Goal: Task Accomplishment & Management: Use online tool/utility

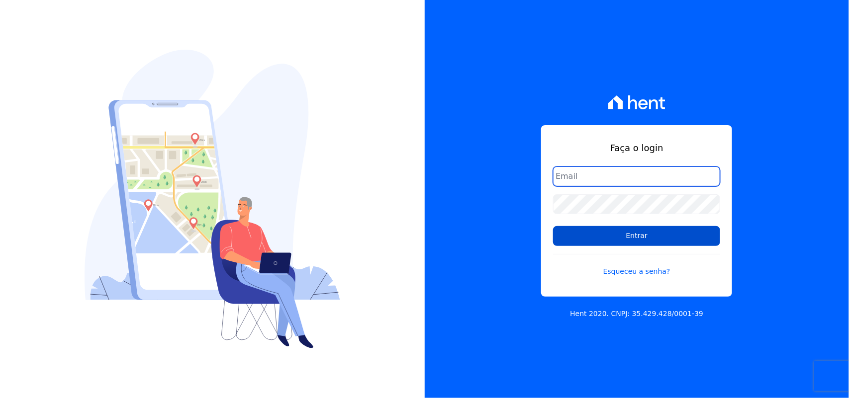
type input "[PERSON_NAME][EMAIL_ADDRESS][PERSON_NAME][DOMAIN_NAME]"
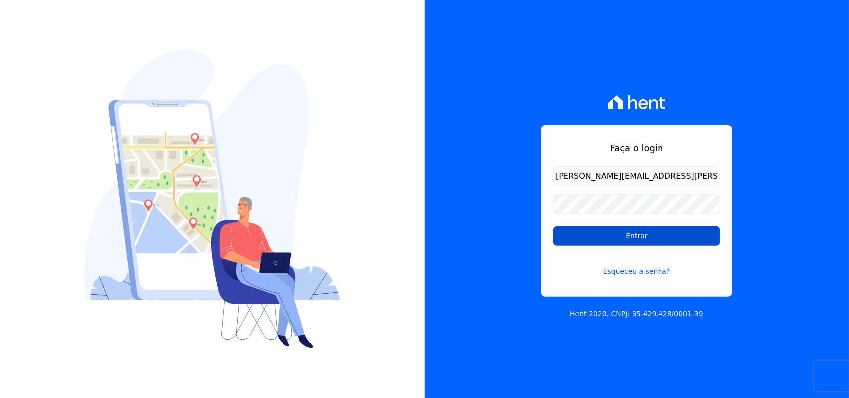
click at [637, 235] on input "Entrar" at bounding box center [636, 236] width 167 height 20
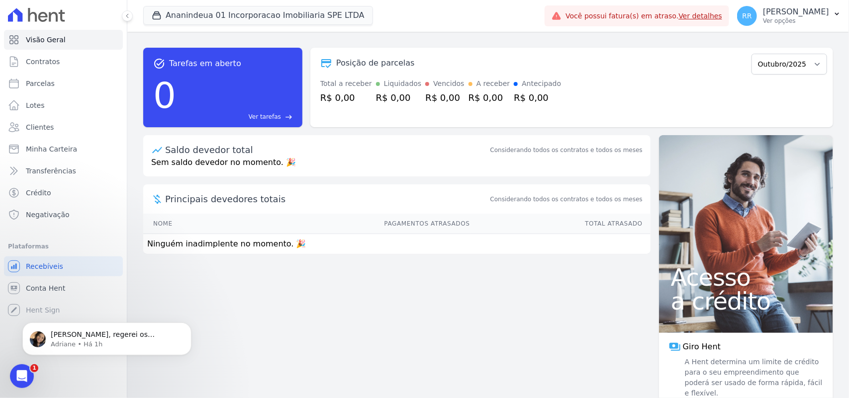
click at [43, 290] on div "[PERSON_NAME], regerei os arquivos gerados ontem após às 16h00 e enviei-os para…" at bounding box center [106, 293] width 183 height 124
click at [50, 290] on div "[PERSON_NAME], regerei os arquivos gerados ontem após às 16h00 e enviei-os para…" at bounding box center [106, 293] width 183 height 124
click at [53, 284] on span "Conta Hent" at bounding box center [45, 288] width 39 height 10
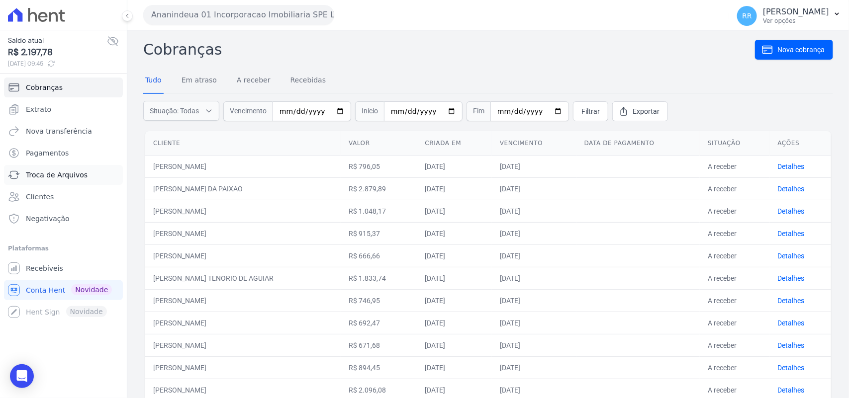
click at [75, 174] on span "Troca de Arquivos" at bounding box center [57, 175] width 62 height 10
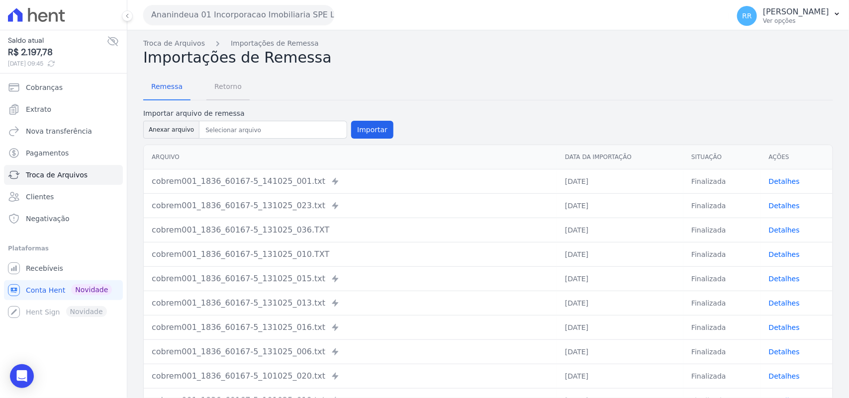
click at [208, 87] on span "Retorno" at bounding box center [227, 87] width 39 height 20
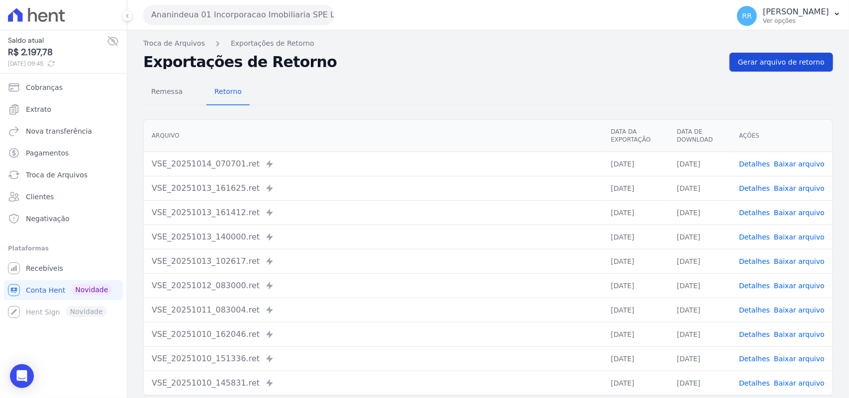
click at [799, 62] on span "Gerar arquivo de retorno" at bounding box center [781, 62] width 86 height 10
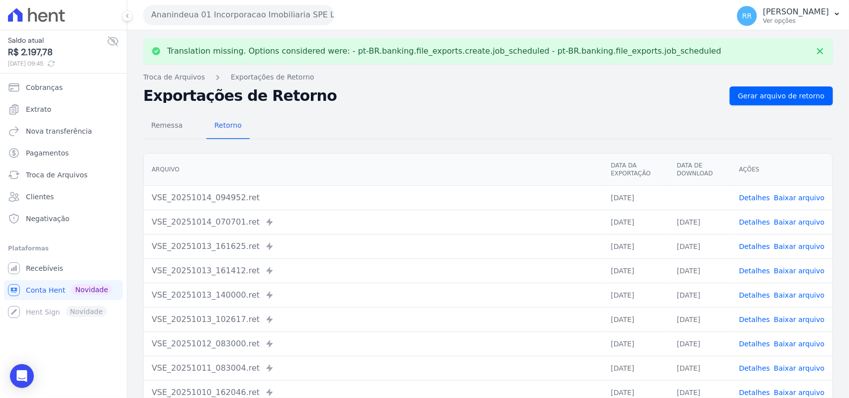
click at [789, 201] on link "Baixar arquivo" at bounding box center [798, 198] width 51 height 8
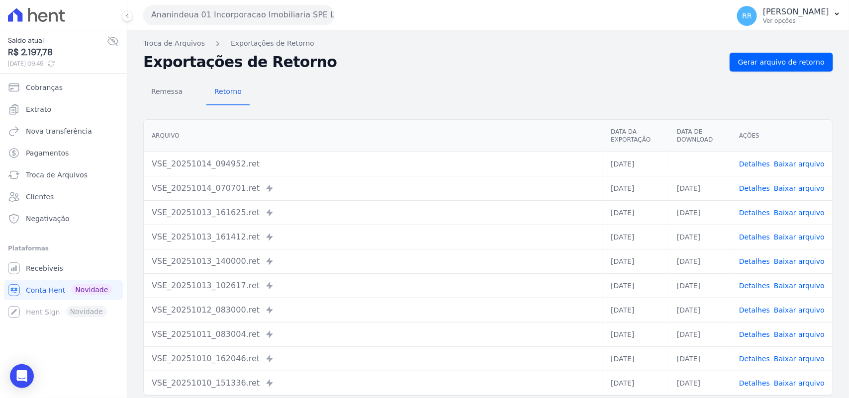
drag, startPoint x: 393, startPoint y: 75, endPoint x: 329, endPoint y: 56, distance: 67.3
click at [393, 75] on div "Remessa Retorno [GEOGRAPHIC_DATA] Data da Exportação Data de Download Ações VSE…" at bounding box center [487, 251] width 689 height 359
click at [276, 17] on button "Ananindeua 01 Incorporacao Imobiliaria SPE LTDA" at bounding box center [238, 15] width 191 height 20
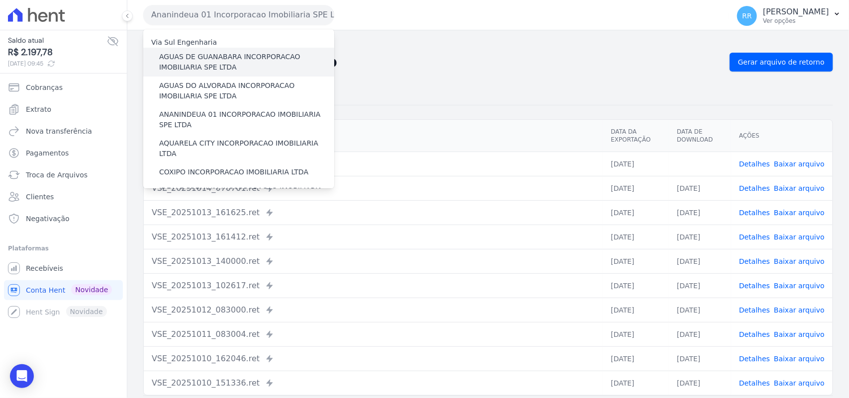
click at [219, 61] on label "AGUAS DE GUANABARA INCORPORACAO IMOBILIARIA SPE LTDA" at bounding box center [246, 62] width 175 height 21
click at [0, 0] on input "AGUAS DE GUANABARA INCORPORACAO IMOBILIARIA SPE LTDA" at bounding box center [0, 0] width 0 height 0
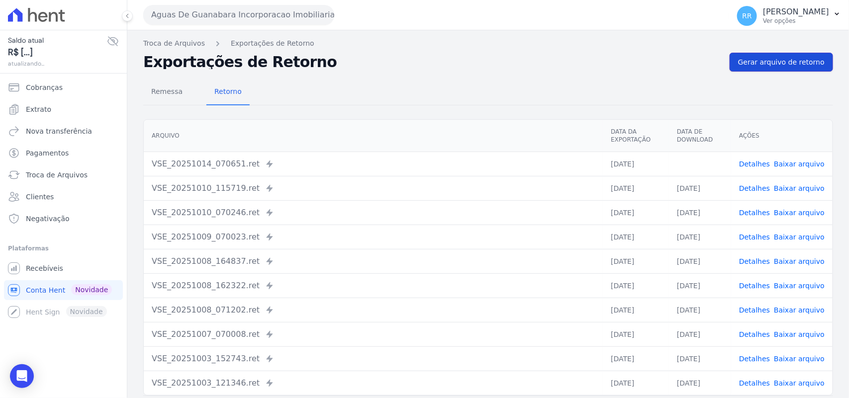
click at [771, 64] on span "Gerar arquivo de retorno" at bounding box center [781, 62] width 86 height 10
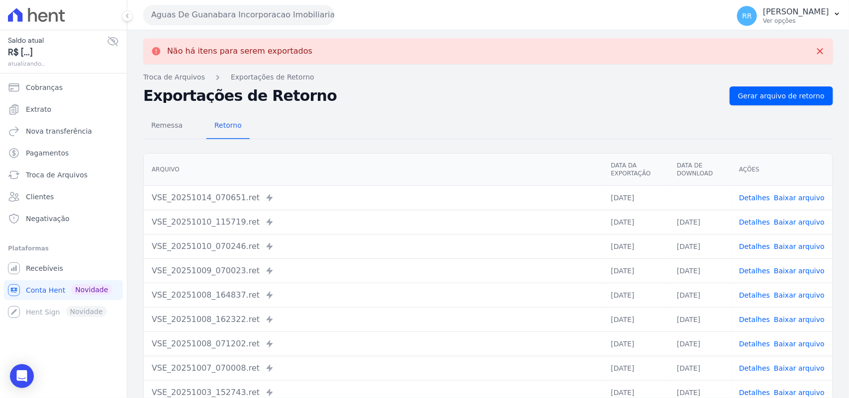
click at [803, 196] on link "Baixar arquivo" at bounding box center [798, 198] width 51 height 8
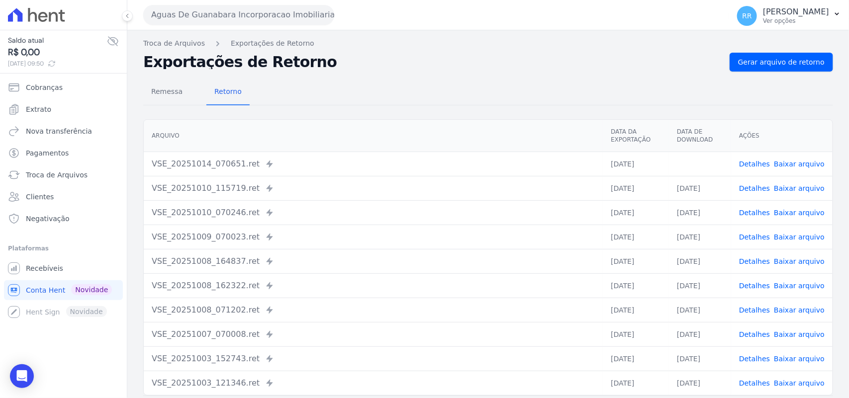
click at [446, 95] on div "Remessa Retorno" at bounding box center [487, 93] width 689 height 26
click at [249, 16] on button "Aguas De Guanabara Incorporacao Imobiliaria SPE LTDA" at bounding box center [238, 15] width 191 height 20
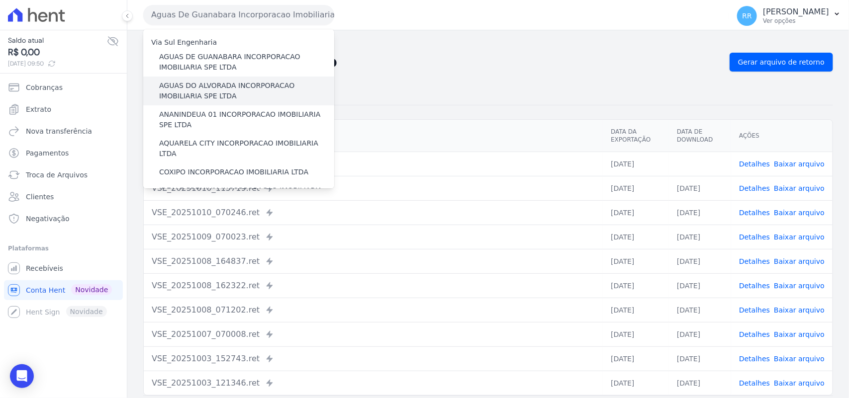
click at [203, 93] on label "AGUAS DO ALVORADA INCORPORACAO IMOBILIARIA SPE LTDA" at bounding box center [246, 91] width 175 height 21
click at [0, 0] on input "AGUAS DO ALVORADA INCORPORACAO IMOBILIARIA SPE LTDA" at bounding box center [0, 0] width 0 height 0
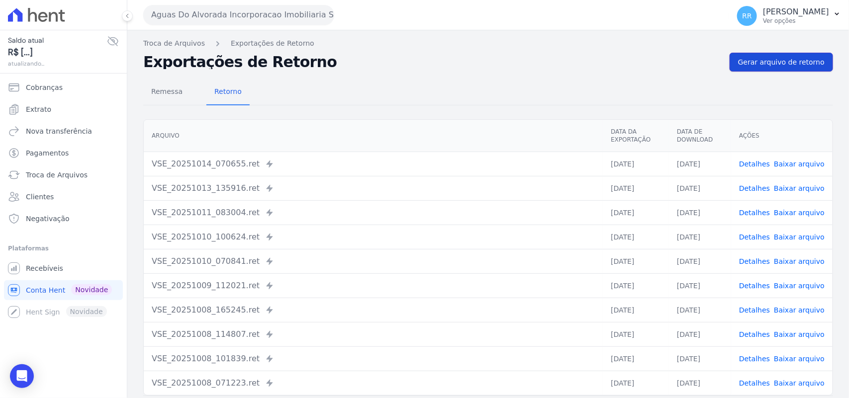
click at [774, 58] on span "Gerar arquivo de retorno" at bounding box center [781, 62] width 86 height 10
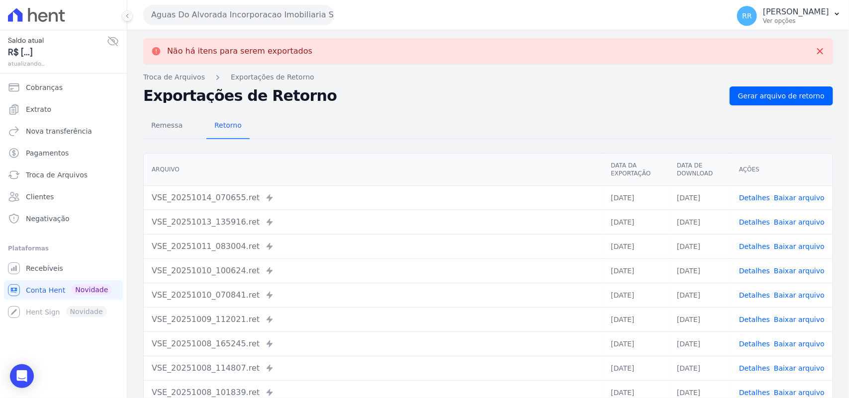
click at [244, 3] on div "Aguas Do Alvorada Incorporacao Imobiliaria SPE LTDA Via Sul Engenharia AGUAS DE…" at bounding box center [434, 15] width 582 height 31
click at [209, 25] on div "Aguas Do Alvorada Incorporacao Imobiliaria SPE LTDA Via Sul Engenharia AGUAS DE…" at bounding box center [434, 15] width 582 height 31
click at [209, 18] on button "Aguas Do Alvorada Incorporacao Imobiliaria SPE LTDA" at bounding box center [238, 15] width 191 height 20
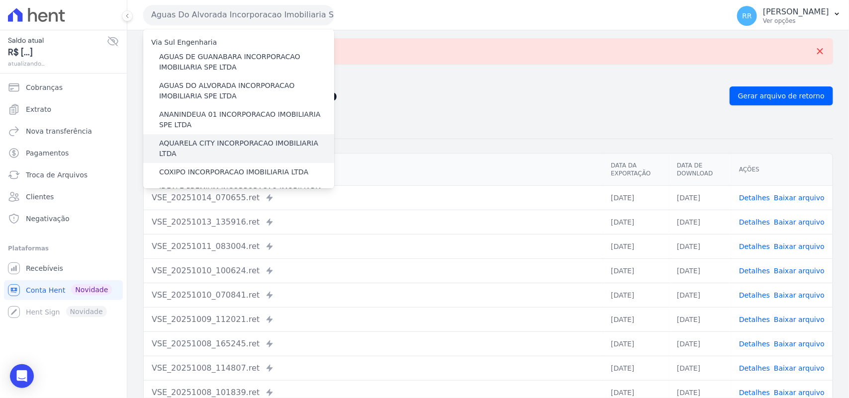
click at [216, 142] on label "AQUARELA CITY INCORPORACAO IMOBILIARIA LTDA" at bounding box center [246, 148] width 175 height 21
click at [0, 0] on input "AQUARELA CITY INCORPORACAO IMOBILIARIA LTDA" at bounding box center [0, 0] width 0 height 0
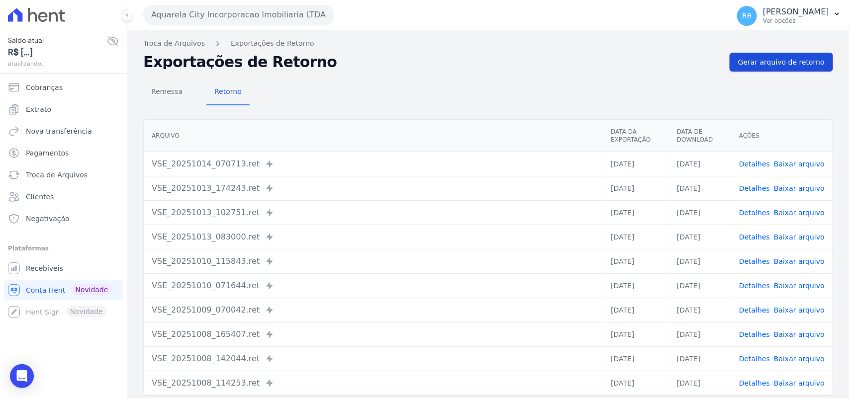
click at [806, 55] on link "Gerar arquivo de retorno" at bounding box center [780, 62] width 103 height 19
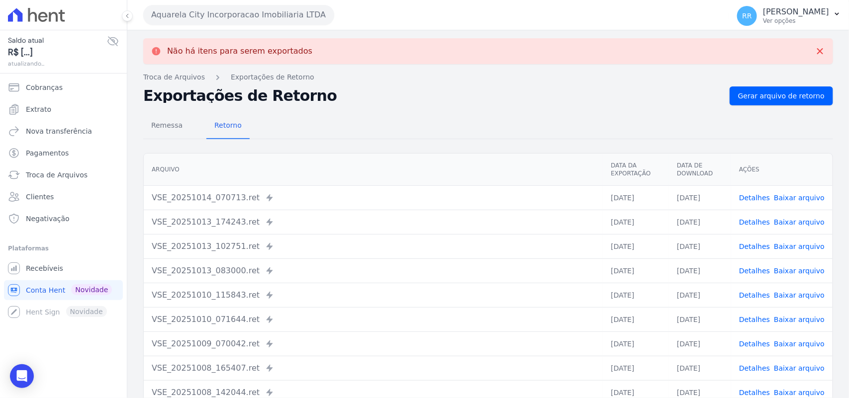
click at [217, 16] on button "Aquarela City Incorporacao Imobiliaria LTDA" at bounding box center [238, 15] width 191 height 20
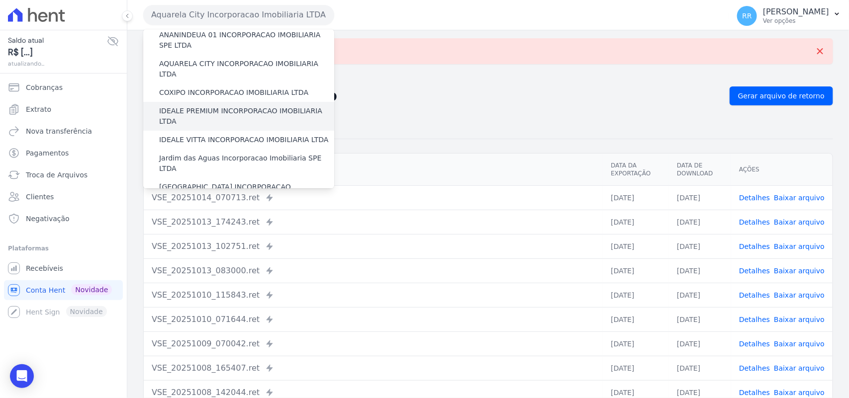
scroll to position [83, 0]
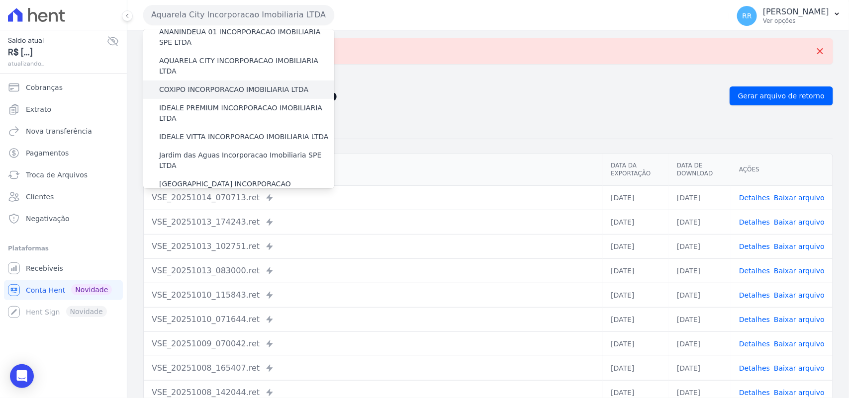
click at [230, 85] on label "COXIPO INCORPORACAO IMOBILIARIA LTDA" at bounding box center [233, 90] width 149 height 10
click at [0, 0] on input "COXIPO INCORPORACAO IMOBILIARIA LTDA" at bounding box center [0, 0] width 0 height 0
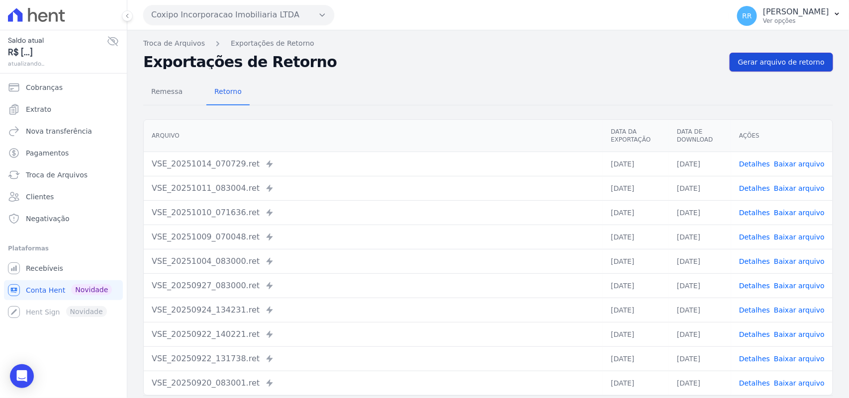
click at [752, 63] on span "Gerar arquivo de retorno" at bounding box center [781, 62] width 86 height 10
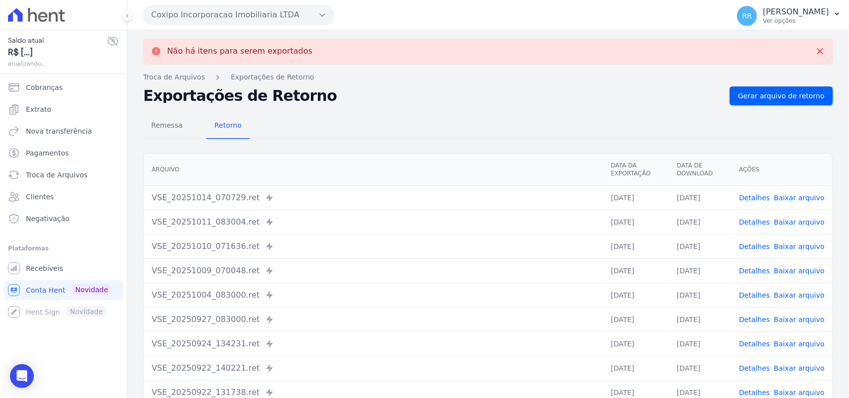
click at [239, 20] on button "Coxipo Incorporacao Imobiliaria LTDA" at bounding box center [238, 15] width 191 height 20
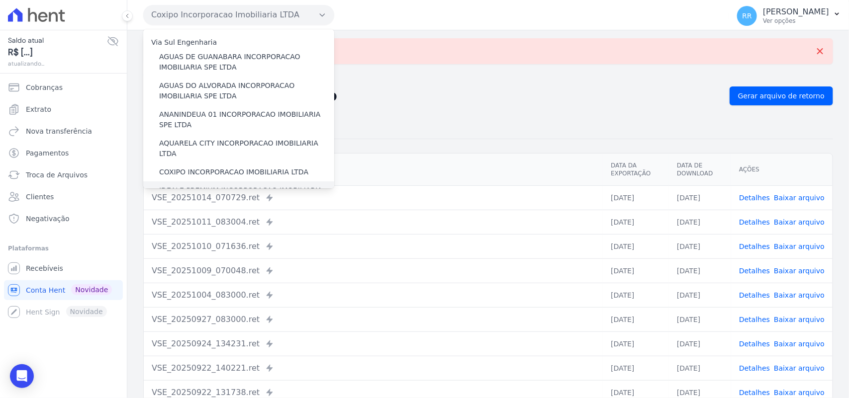
click at [194, 185] on label "IDEALE PREMIUM INCORPORACAO IMOBILIARIA LTDA" at bounding box center [246, 195] width 175 height 21
click at [0, 0] on input "IDEALE PREMIUM INCORPORACAO IMOBILIARIA LTDA" at bounding box center [0, 0] width 0 height 0
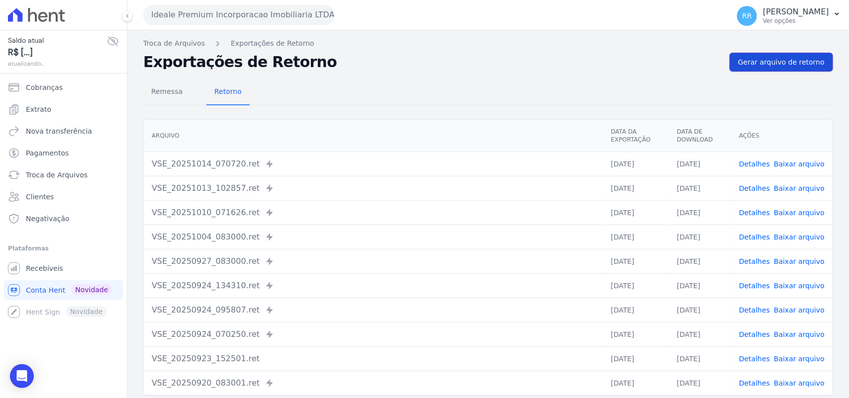
click at [778, 57] on span "Gerar arquivo de retorno" at bounding box center [781, 62] width 86 height 10
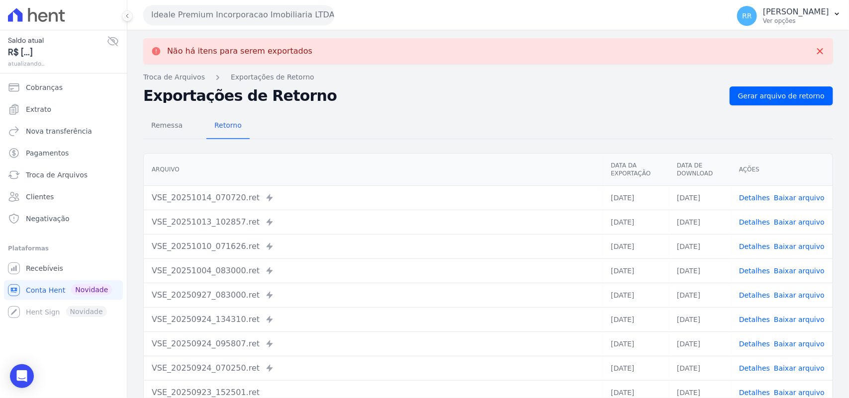
click at [235, 22] on button "Ideale Premium Incorporacao Imobiliaria LTDA" at bounding box center [238, 15] width 191 height 20
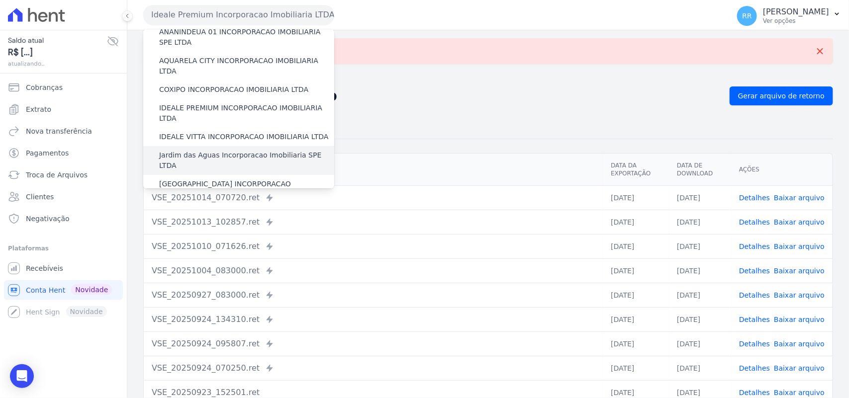
click at [208, 146] on div "Jardim das Aguas Incorporacao Imobiliaria SPE LTDA" at bounding box center [238, 160] width 191 height 29
click at [205, 150] on label "Jardim das Aguas Incorporacao Imobiliaria SPE LTDA" at bounding box center [246, 160] width 175 height 21
click at [0, 0] on input "Jardim das Aguas Incorporacao Imobiliaria SPE LTDA" at bounding box center [0, 0] width 0 height 0
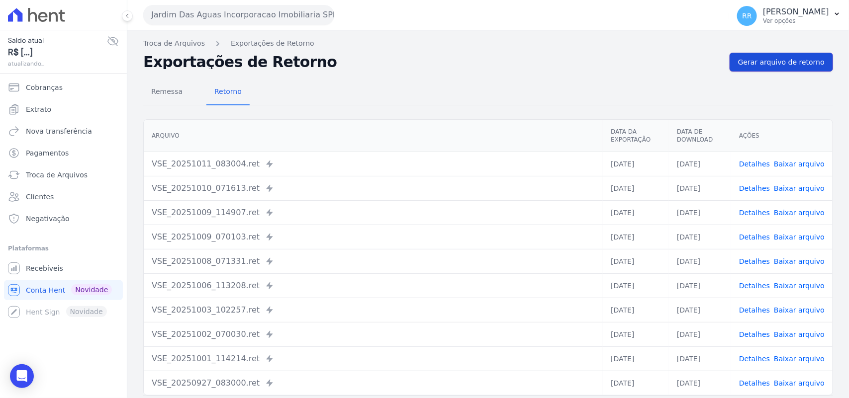
click at [785, 62] on span "Gerar arquivo de retorno" at bounding box center [781, 62] width 86 height 10
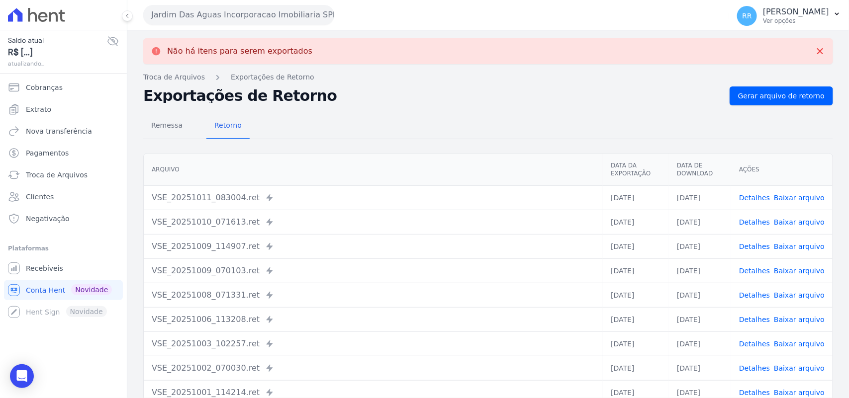
click at [196, 15] on button "Jardim Das Aguas Incorporacao Imobiliaria SPE LTDA" at bounding box center [238, 15] width 191 height 20
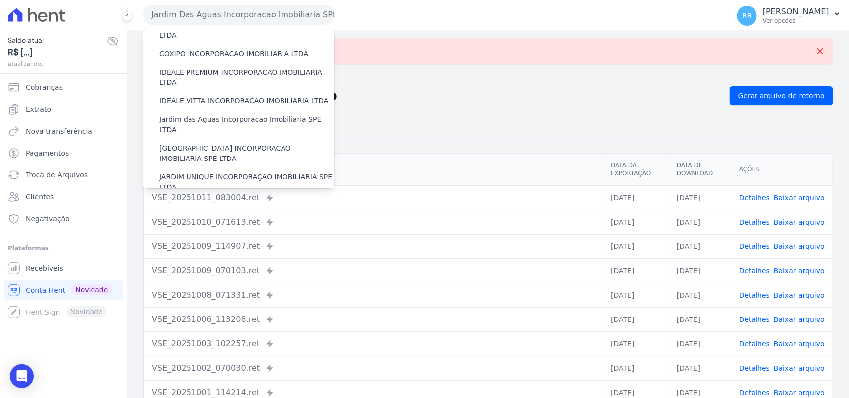
scroll to position [124, 0]
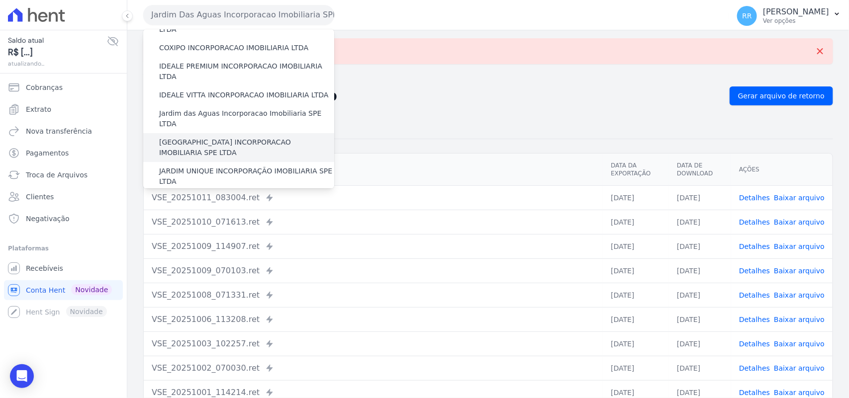
click at [221, 137] on label "[GEOGRAPHIC_DATA] INCORPORACAO IMOBILIARIA SPE LTDA" at bounding box center [246, 147] width 175 height 21
click at [0, 0] on input "[GEOGRAPHIC_DATA] INCORPORACAO IMOBILIARIA SPE LTDA" at bounding box center [0, 0] width 0 height 0
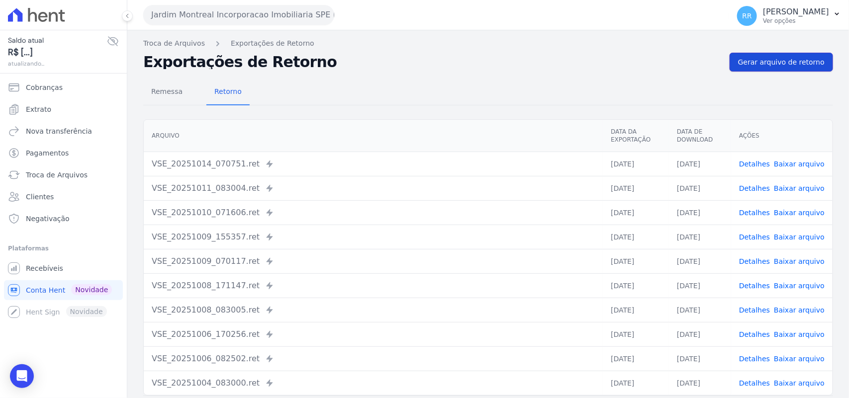
click at [740, 60] on span "Gerar arquivo de retorno" at bounding box center [781, 62] width 86 height 10
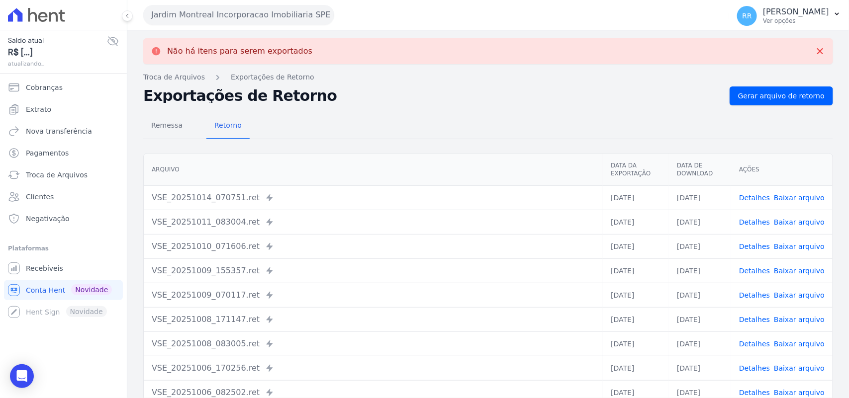
click at [187, 15] on button "Jardim Montreal Incorporacao Imobiliaria SPE LTDA" at bounding box center [238, 15] width 191 height 20
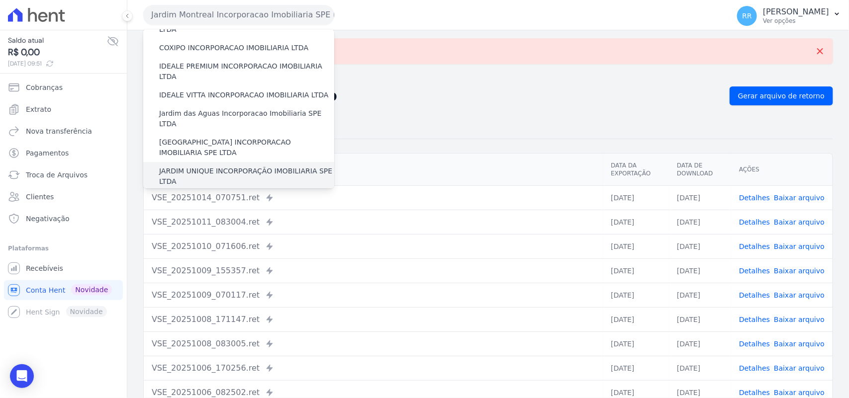
click at [198, 166] on label "JARDIM UNIQUE INCORPORAÇÃO IMOBILIARIA SPE LTDA" at bounding box center [246, 176] width 175 height 21
click at [0, 0] on input "JARDIM UNIQUE INCORPORAÇÃO IMOBILIARIA SPE LTDA" at bounding box center [0, 0] width 0 height 0
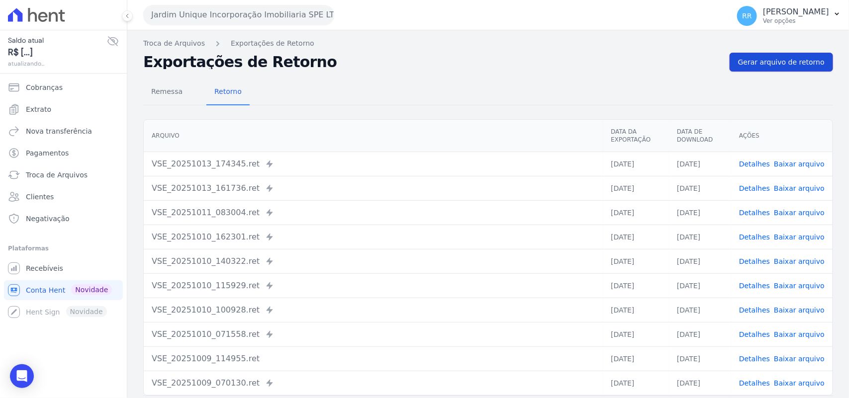
click at [762, 63] on span "Gerar arquivo de retorno" at bounding box center [781, 62] width 86 height 10
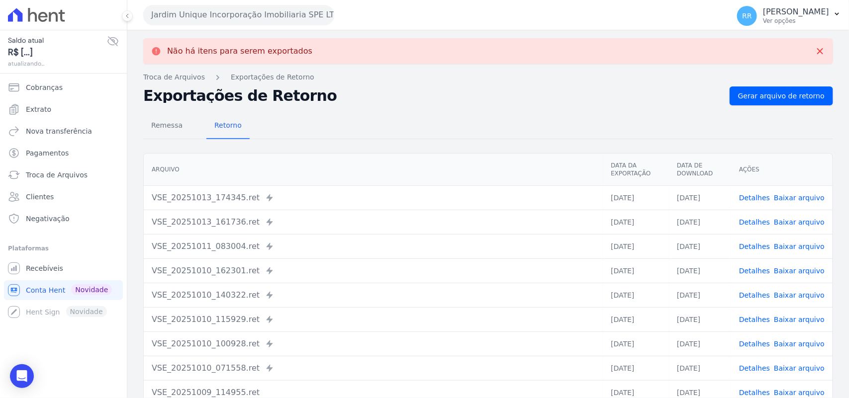
click at [269, 13] on button "Jardim Unique Incorporação Imobiliaria SPE LTDA" at bounding box center [238, 15] width 191 height 20
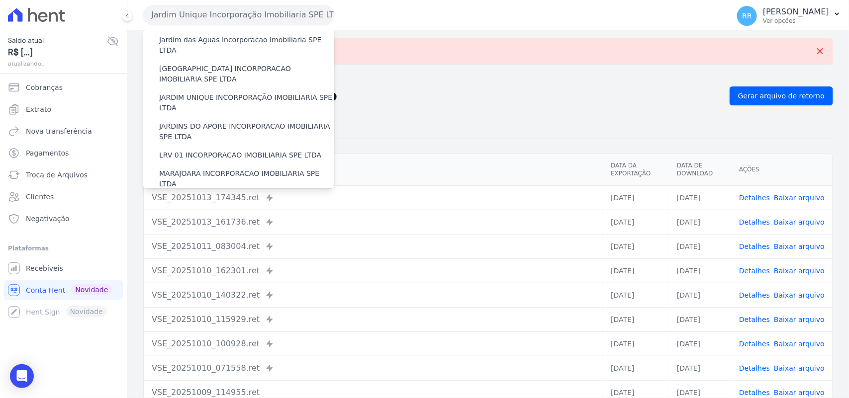
scroll to position [207, 0]
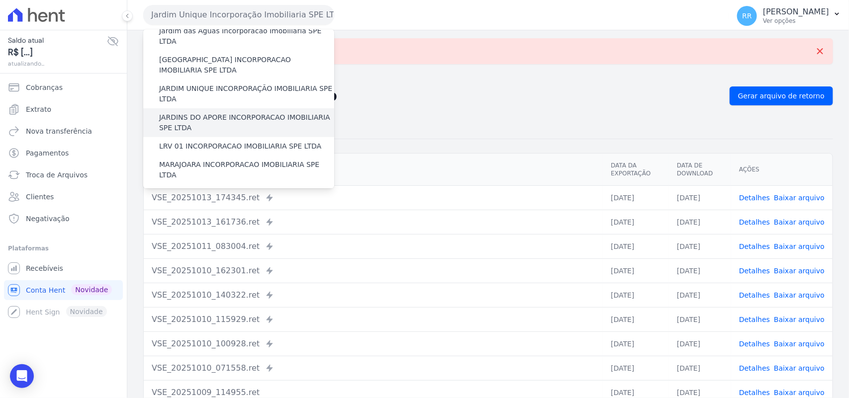
click at [239, 112] on label "JARDINS DO APORE INCORPORACAO IMOBILIARIA SPE LTDA" at bounding box center [246, 122] width 175 height 21
click at [0, 0] on input "JARDINS DO APORE INCORPORACAO IMOBILIARIA SPE LTDA" at bounding box center [0, 0] width 0 height 0
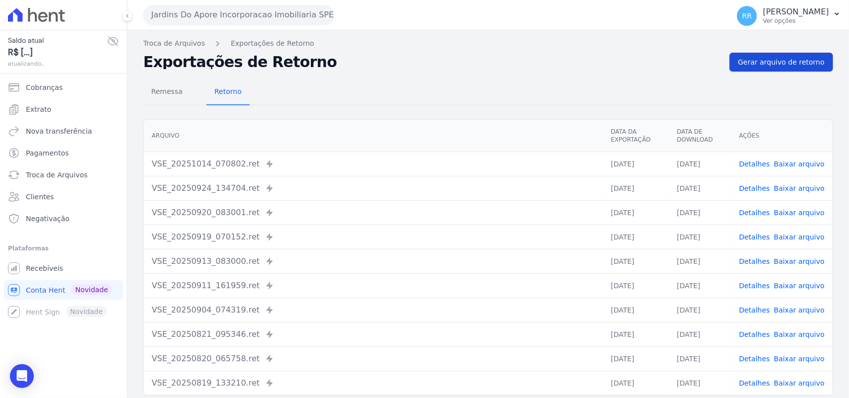
click at [803, 66] on span "Gerar arquivo de retorno" at bounding box center [781, 62] width 86 height 10
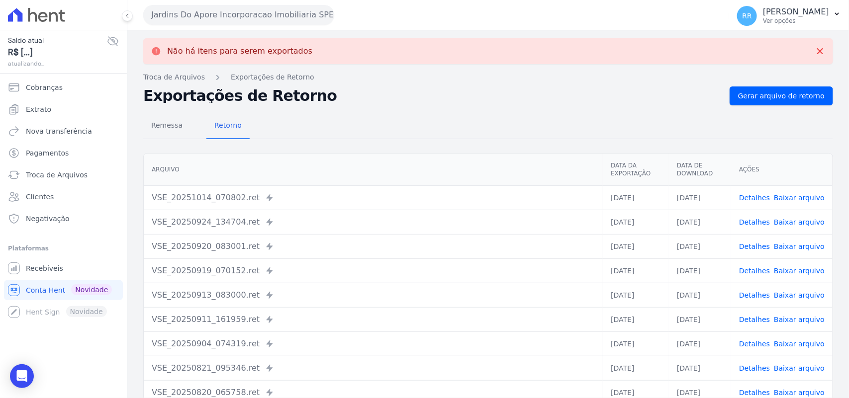
click at [243, 21] on button "Jardins Do Apore Incorporacao Imobiliaria SPE LTDA" at bounding box center [238, 15] width 191 height 20
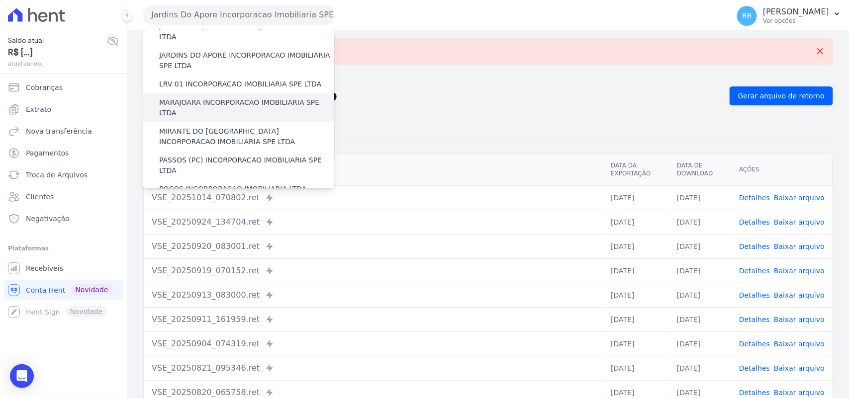
scroll to position [249, 0]
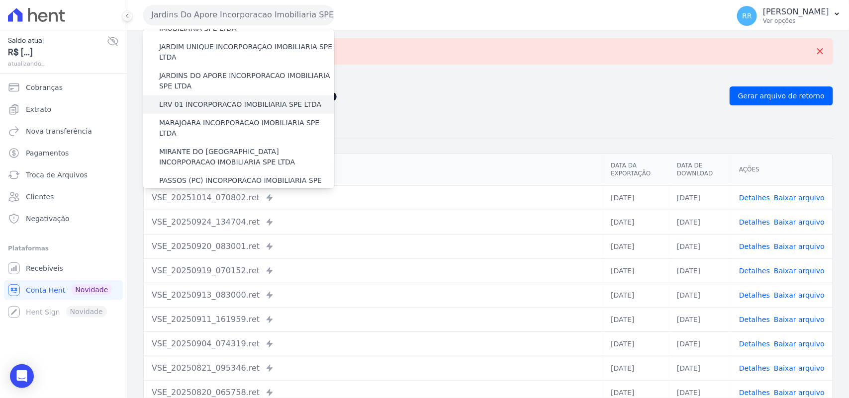
click at [223, 99] on label "LRV 01 INCORPORACAO IMOBILIARIA SPE LTDA" at bounding box center [240, 104] width 162 height 10
click at [0, 0] on input "LRV 01 INCORPORACAO IMOBILIARIA SPE LTDA" at bounding box center [0, 0] width 0 height 0
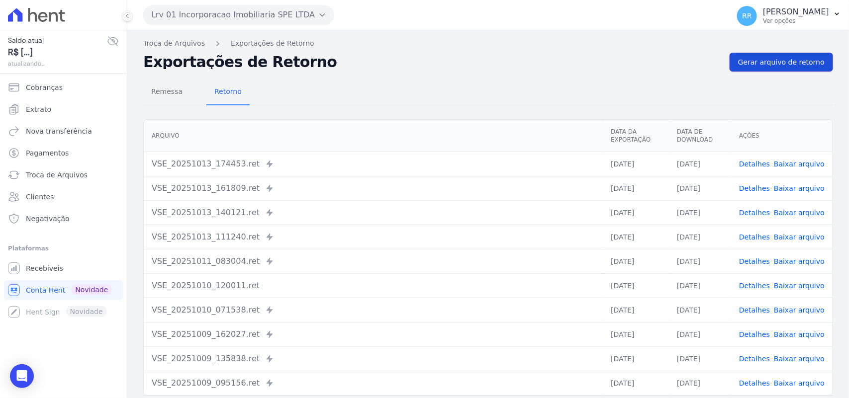
click at [796, 55] on link "Gerar arquivo de retorno" at bounding box center [780, 62] width 103 height 19
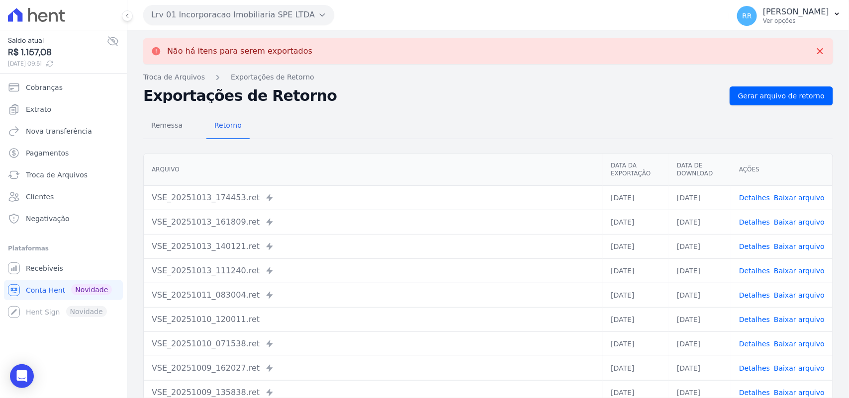
click at [212, 21] on button "Lrv 01 Incorporacao Imobiliaria SPE LTDA" at bounding box center [238, 15] width 191 height 20
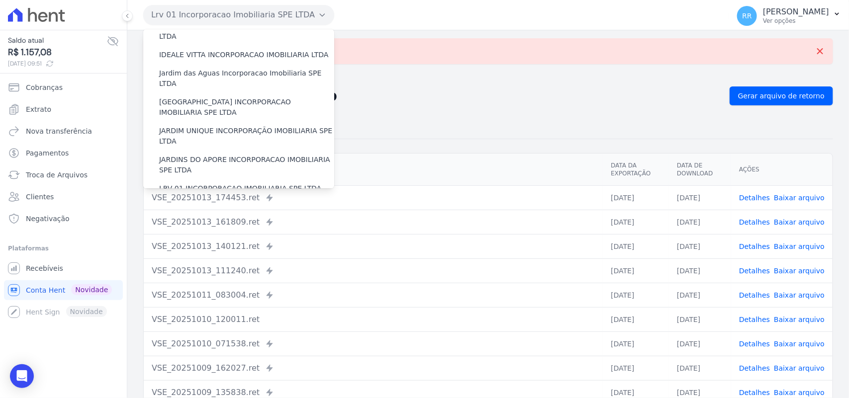
scroll to position [207, 0]
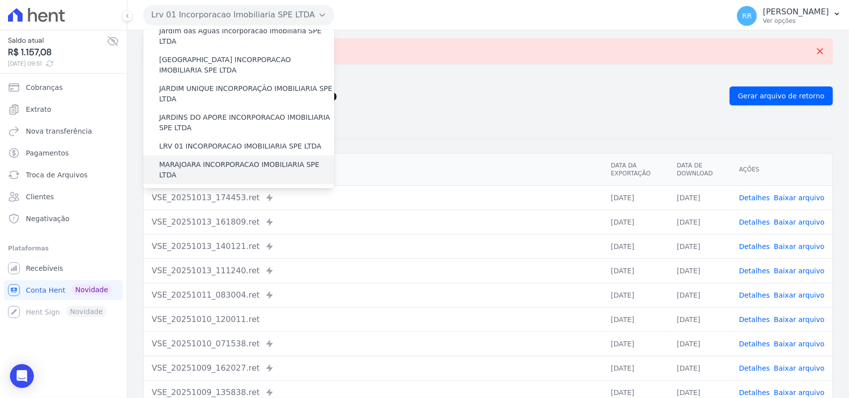
click at [190, 160] on label "MARAJOARA INCORPORACAO IMOBILIARIA SPE LTDA" at bounding box center [246, 170] width 175 height 21
click at [0, 0] on input "MARAJOARA INCORPORACAO IMOBILIARIA SPE LTDA" at bounding box center [0, 0] width 0 height 0
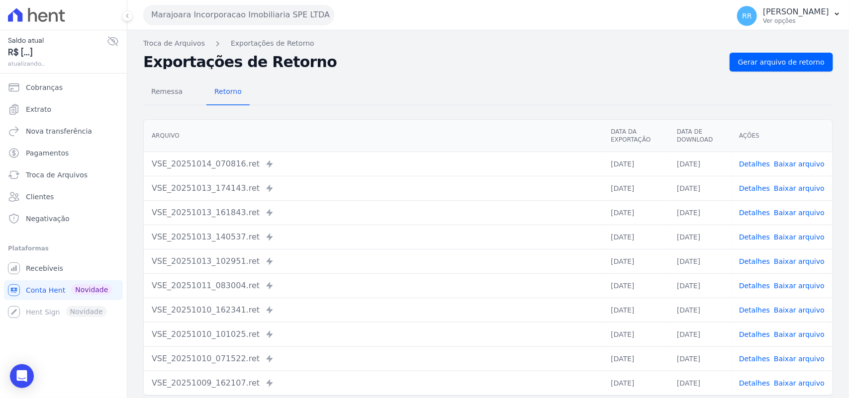
click at [791, 50] on div "Troca de Arquivos Exportações de Retorno Exportações de Retorno Gerar arquivo d…" at bounding box center [487, 234] width 721 height 409
click at [788, 56] on link "Gerar arquivo de retorno" at bounding box center [780, 62] width 103 height 19
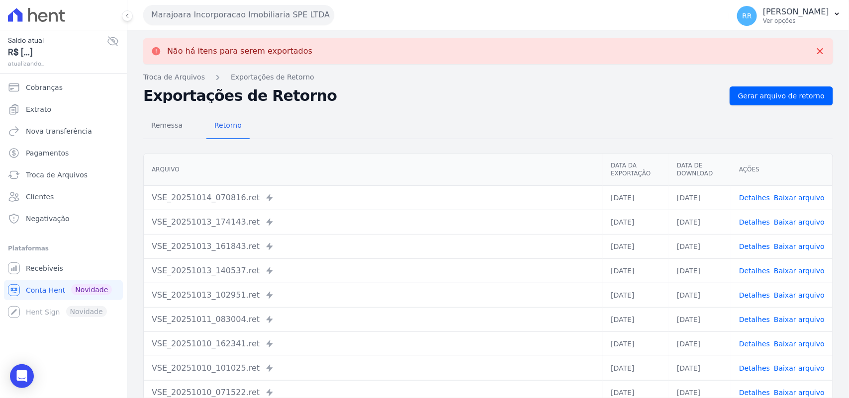
click at [247, 20] on button "Marajoara Incorporacao Imobiliaria SPE LTDA" at bounding box center [238, 15] width 191 height 20
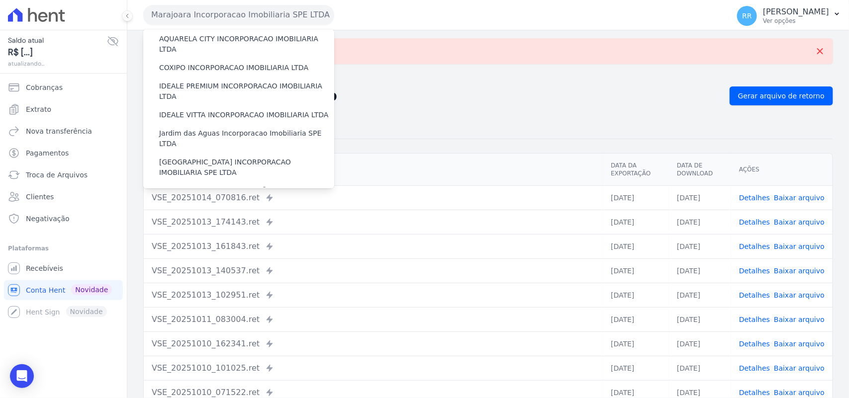
scroll to position [269, 0]
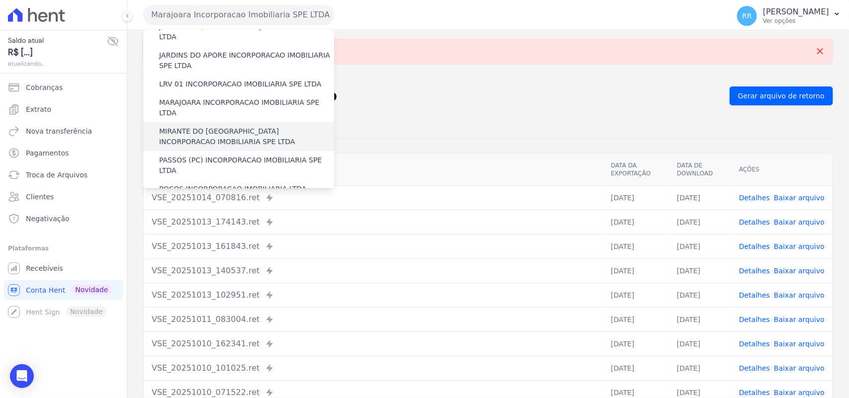
click at [212, 126] on label "MIRANTE DO [GEOGRAPHIC_DATA] INCORPORACAO IMOBILIARIA SPE LTDA" at bounding box center [246, 136] width 175 height 21
click at [0, 0] on input "MIRANTE DO [GEOGRAPHIC_DATA] INCORPORACAO IMOBILIARIA SPE LTDA" at bounding box center [0, 0] width 0 height 0
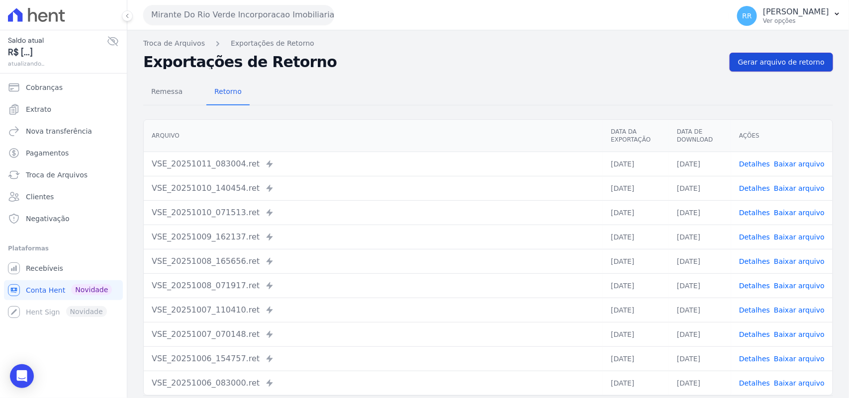
click at [794, 68] on link "Gerar arquivo de retorno" at bounding box center [780, 62] width 103 height 19
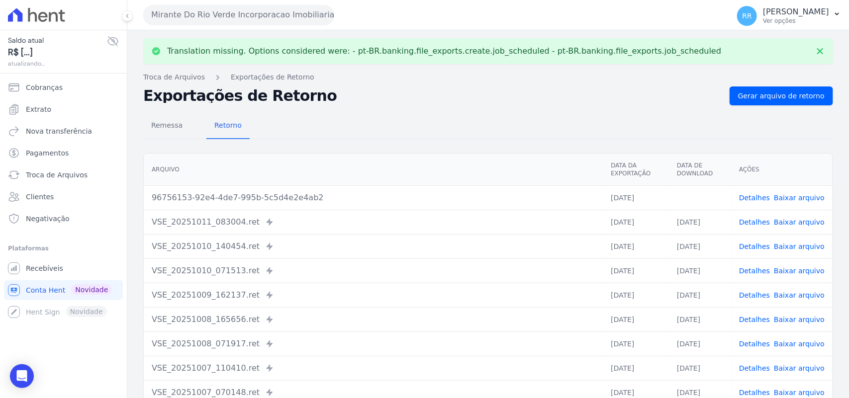
click at [798, 199] on link "Baixar arquivo" at bounding box center [798, 198] width 51 height 8
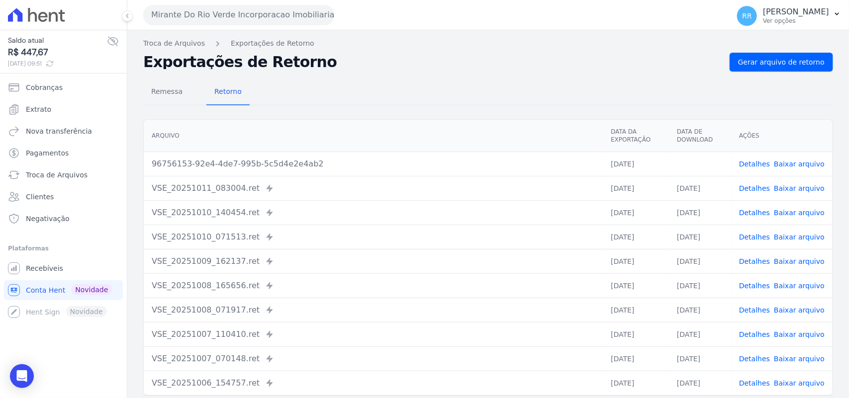
click at [590, 113] on div "Remessa Retorno [GEOGRAPHIC_DATA] Data da Exportação Data de Download Ações 967…" at bounding box center [487, 251] width 689 height 359
click at [264, 18] on button "Mirante Do Rio Verde Incorporacao Imobiliaria SPE LTDA" at bounding box center [238, 15] width 191 height 20
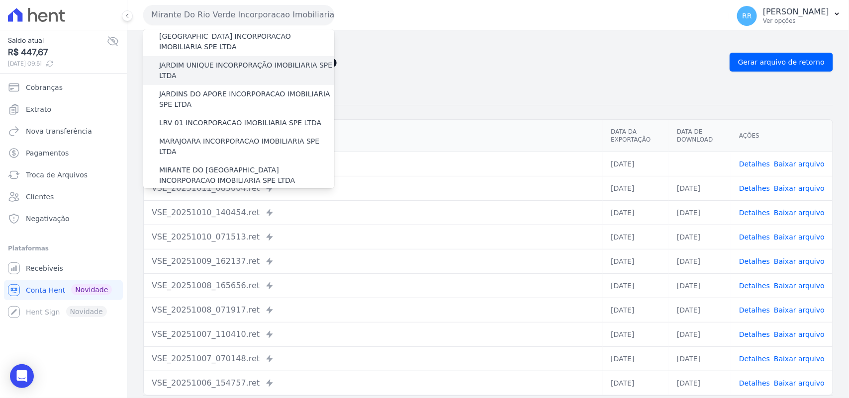
scroll to position [311, 0]
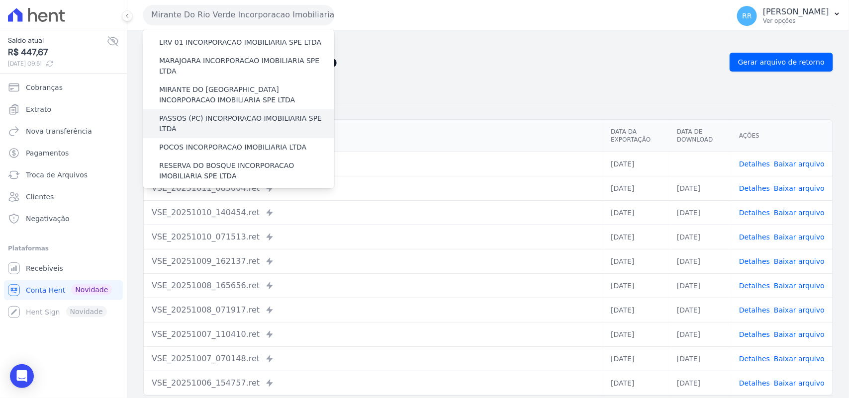
click at [202, 113] on label "PASSOS (PC) INCORPORACAO IMOBILIARIA SPE LTDA" at bounding box center [246, 123] width 175 height 21
click at [0, 0] on input "PASSOS (PC) INCORPORACAO IMOBILIARIA SPE LTDA" at bounding box center [0, 0] width 0 height 0
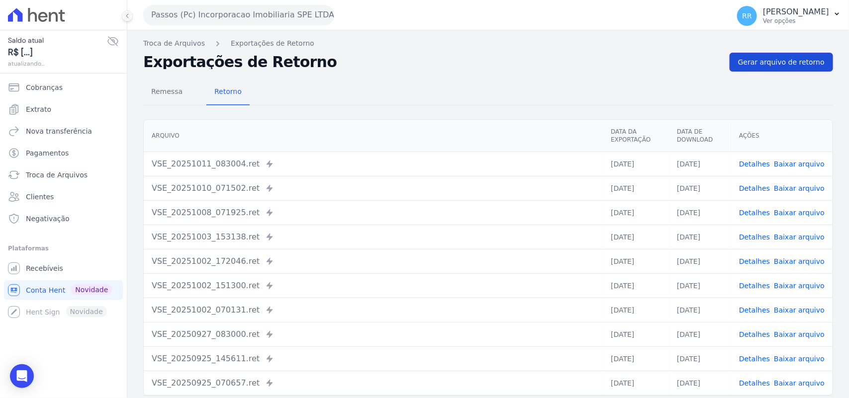
click at [788, 65] on span "Gerar arquivo de retorno" at bounding box center [781, 62] width 86 height 10
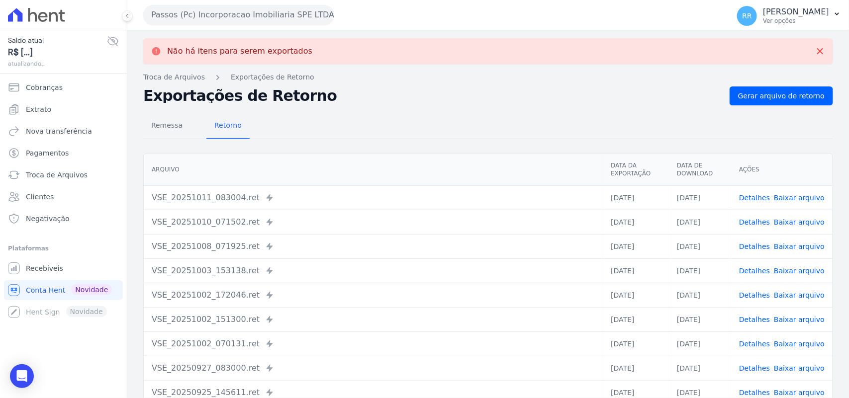
click at [194, 10] on button "Passos (Pc) Incorporacao Imobiliaria SPE LTDA" at bounding box center [238, 15] width 191 height 20
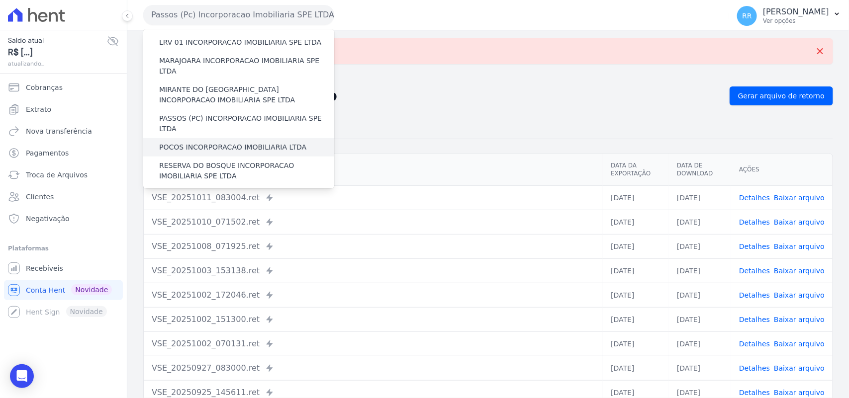
click at [212, 142] on label "POCOS INCORPORACAO IMOBILIARIA LTDA" at bounding box center [232, 147] width 147 height 10
click at [0, 0] on input "POCOS INCORPORACAO IMOBILIARIA LTDA" at bounding box center [0, 0] width 0 height 0
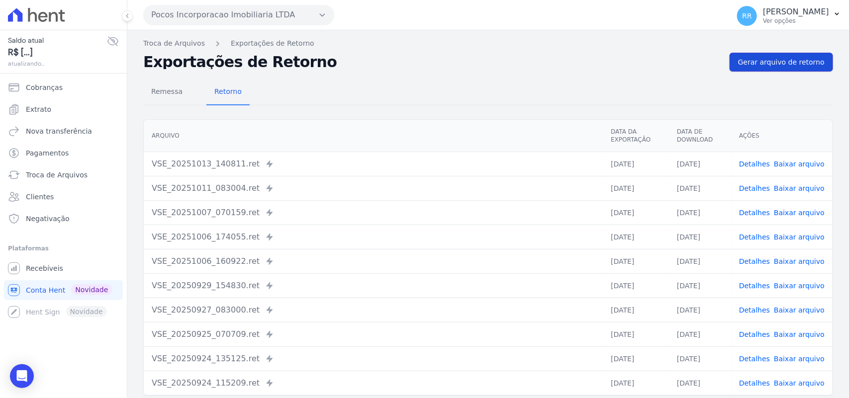
click at [769, 66] on span "Gerar arquivo de retorno" at bounding box center [781, 62] width 86 height 10
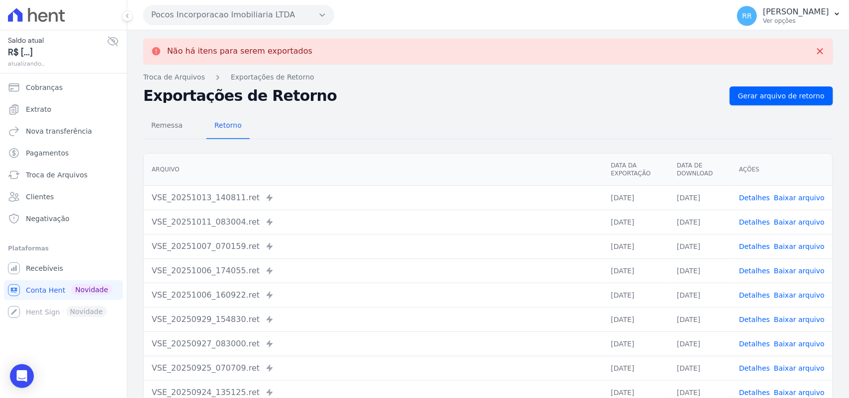
click at [226, 20] on button "Pocos Incorporacao Imobiliaria LTDA" at bounding box center [238, 15] width 191 height 20
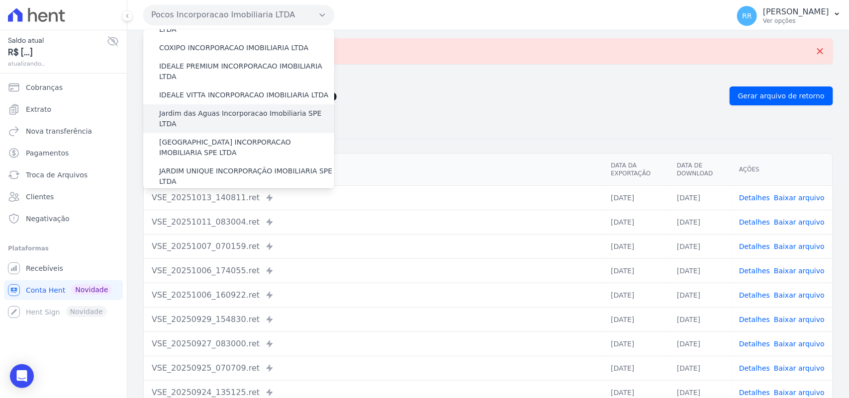
scroll to position [290, 0]
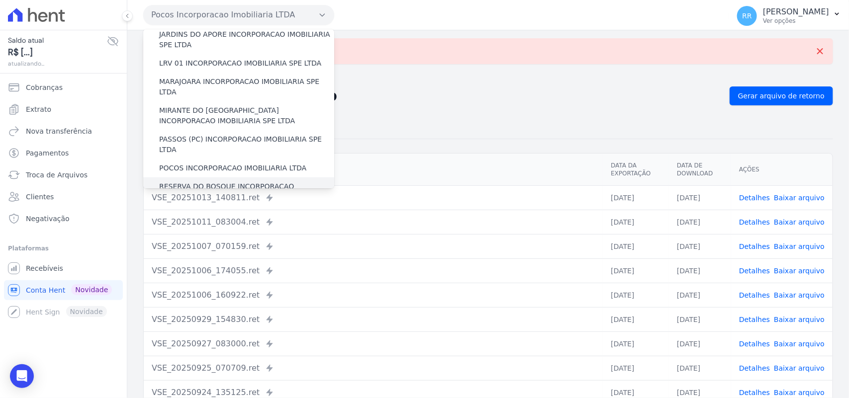
click at [207, 177] on div "RESERVA DO BOSQUE INCORPORACAO IMOBILIARIA SPE LTDA" at bounding box center [238, 191] width 191 height 29
click at [206, 181] on label "RESERVA DO BOSQUE INCORPORACAO IMOBILIARIA SPE LTDA" at bounding box center [246, 191] width 175 height 21
click at [0, 0] on input "RESERVA DO BOSQUE INCORPORACAO IMOBILIARIA SPE LTDA" at bounding box center [0, 0] width 0 height 0
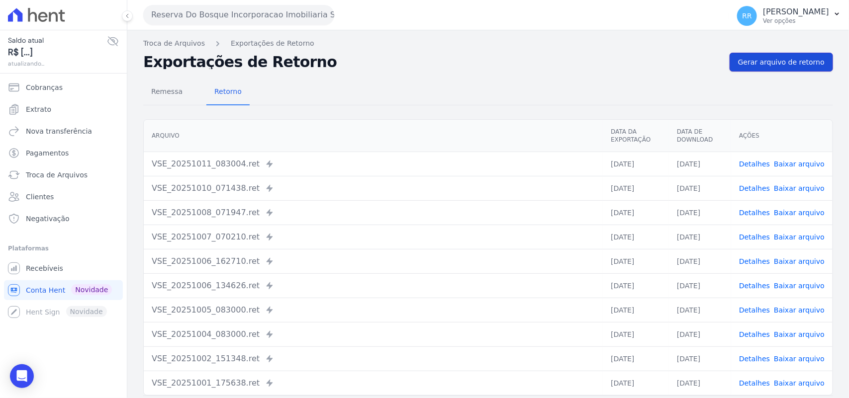
click at [762, 64] on span "Gerar arquivo de retorno" at bounding box center [781, 62] width 86 height 10
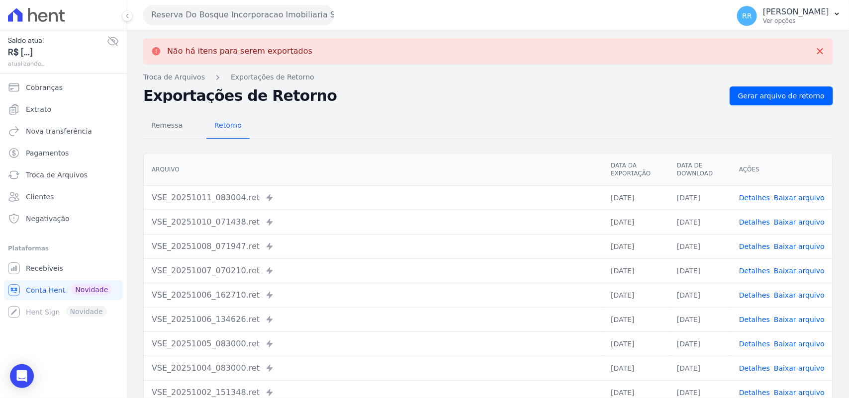
click at [190, 6] on button "Reserva Do Bosque Incorporacao Imobiliaria SPE LTDA" at bounding box center [238, 15] width 191 height 20
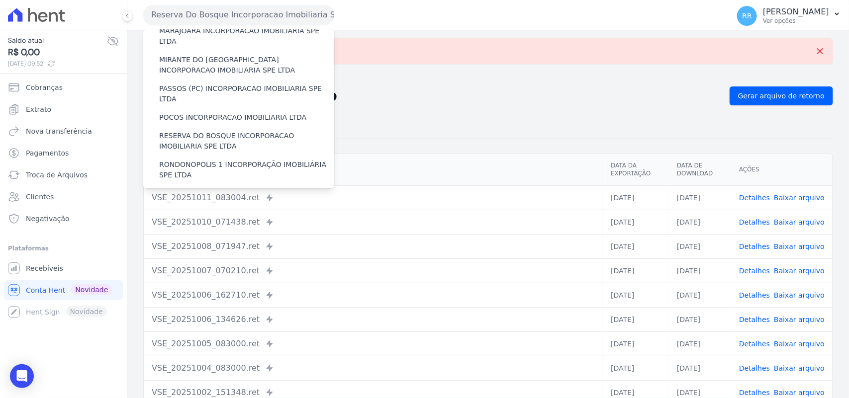
scroll to position [352, 0]
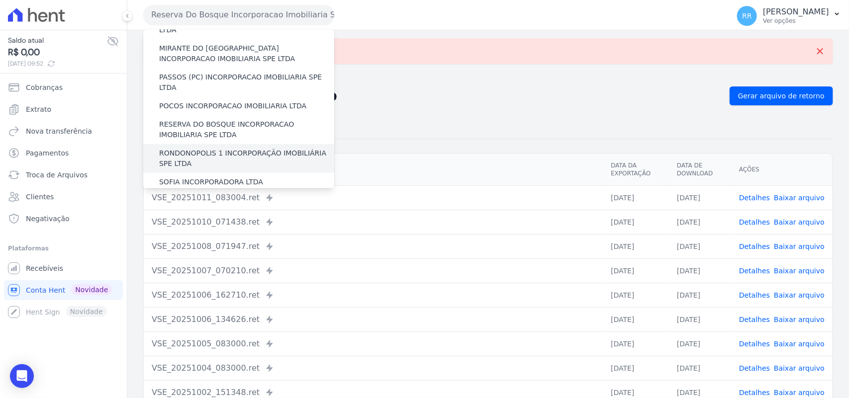
click at [208, 144] on div "RONDONOPOLIS 1 INCORPORAÇÃO IMOBILIÁRIA SPE LTDA" at bounding box center [238, 158] width 191 height 29
click at [205, 148] on label "RONDONOPOLIS 1 INCORPORAÇÃO IMOBILIÁRIA SPE LTDA" at bounding box center [246, 158] width 175 height 21
click at [0, 0] on input "RONDONOPOLIS 1 INCORPORAÇÃO IMOBILIÁRIA SPE LTDA" at bounding box center [0, 0] width 0 height 0
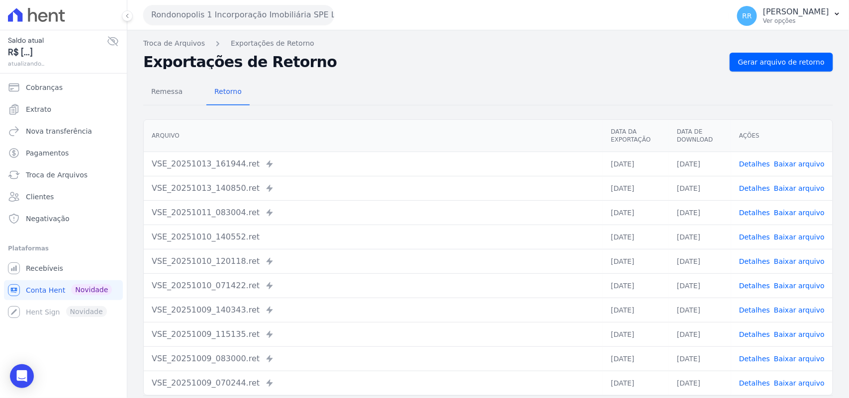
click at [779, 51] on div "Troca de Arquivos Exportações de Retorno Exportações de Retorno Gerar arquivo d…" at bounding box center [487, 234] width 721 height 409
click at [774, 63] on span "Gerar arquivo de retorno" at bounding box center [781, 62] width 86 height 10
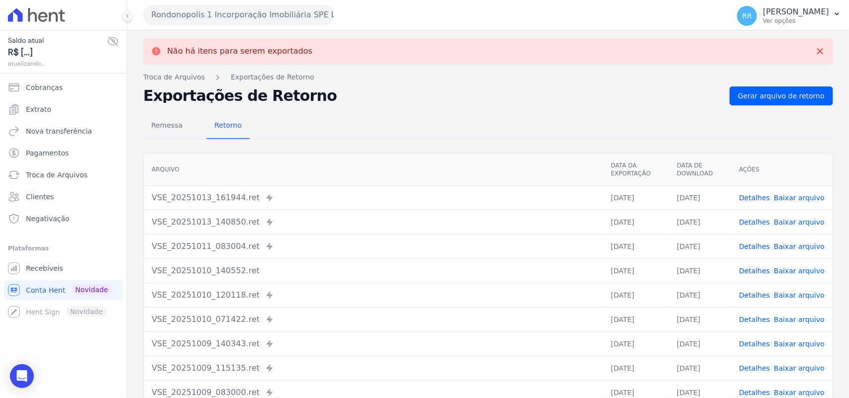
click at [182, 6] on button "Rondonopolis 1 Incorporação Imobiliária SPE LTDA" at bounding box center [238, 15] width 191 height 20
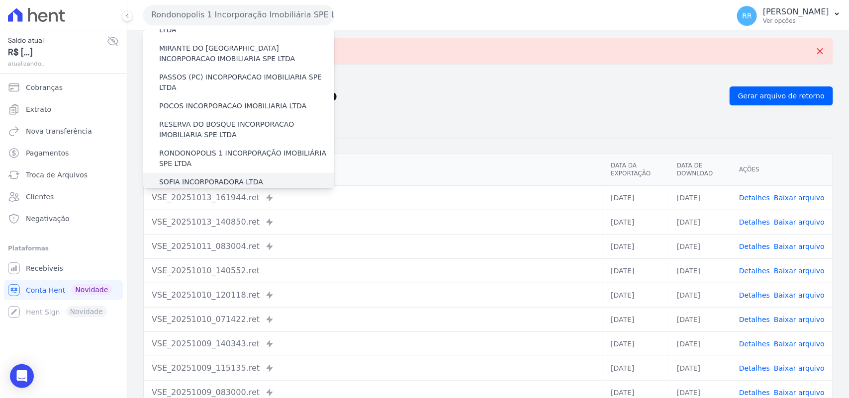
click at [204, 177] on label "SOFIA INCORPORADORA LTDA" at bounding box center [211, 182] width 104 height 10
click at [0, 0] on input "SOFIA INCORPORADORA LTDA" at bounding box center [0, 0] width 0 height 0
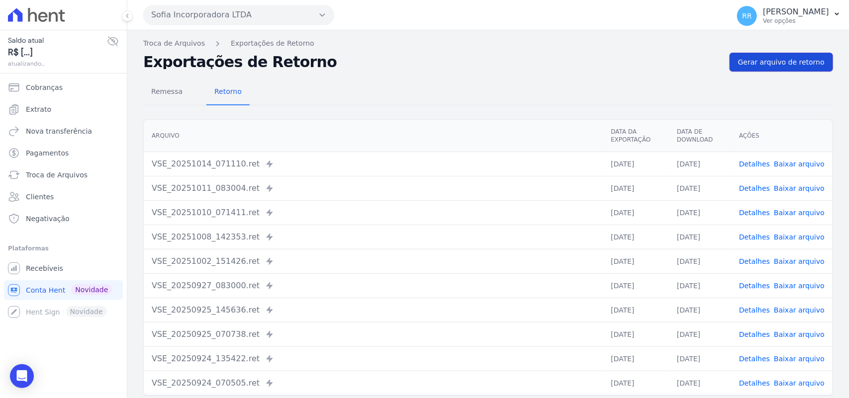
click at [766, 63] on span "Gerar arquivo de retorno" at bounding box center [781, 62] width 86 height 10
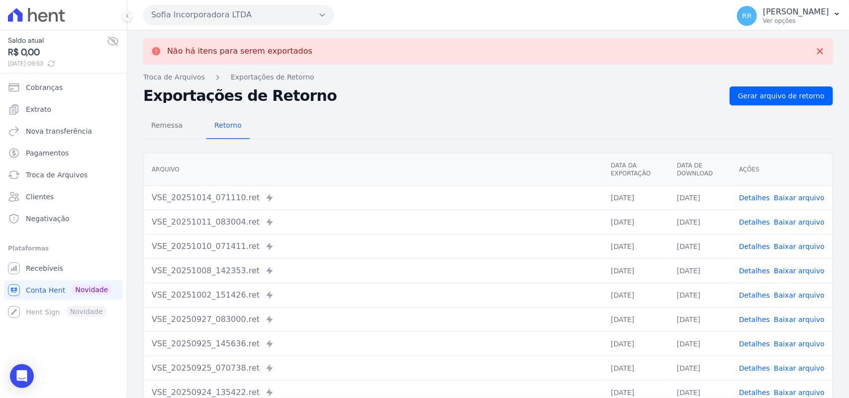
click at [274, 11] on button "Sofia Incorporadora LTDA" at bounding box center [238, 15] width 191 height 20
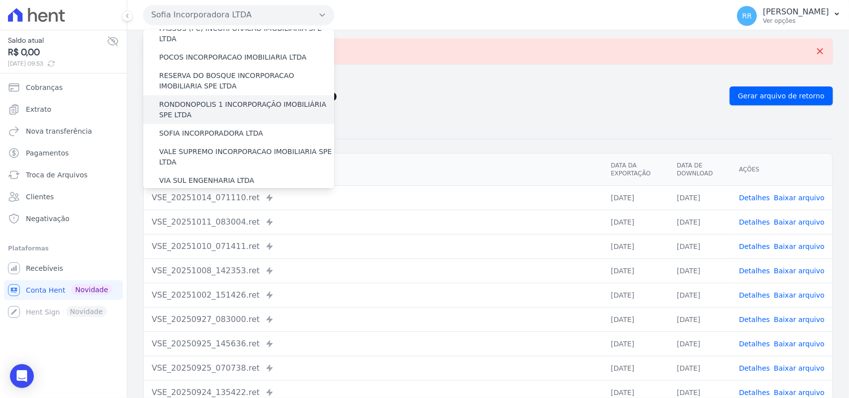
scroll to position [414, 0]
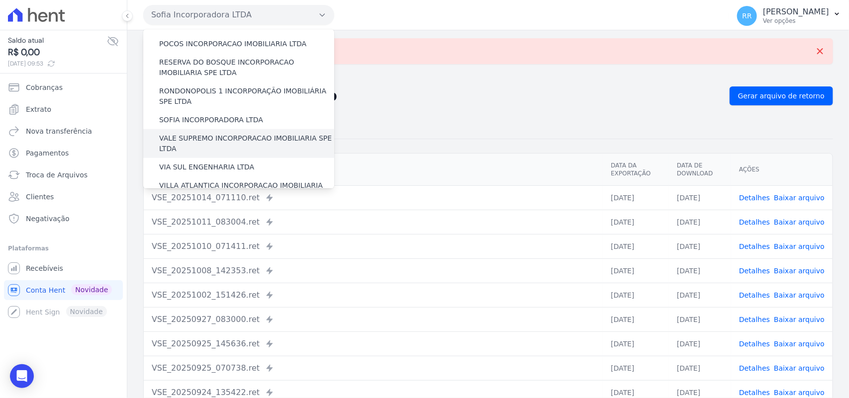
click at [191, 133] on label "VALE SUPREMO INCORPORACAO IMOBILIARIA SPE LTDA" at bounding box center [246, 143] width 175 height 21
click at [0, 0] on input "VALE SUPREMO INCORPORACAO IMOBILIARIA SPE LTDA" at bounding box center [0, 0] width 0 height 0
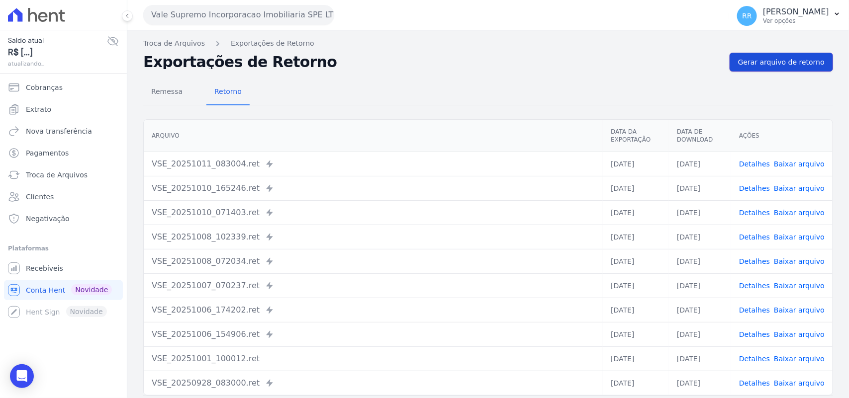
click at [799, 61] on span "Gerar arquivo de retorno" at bounding box center [781, 62] width 86 height 10
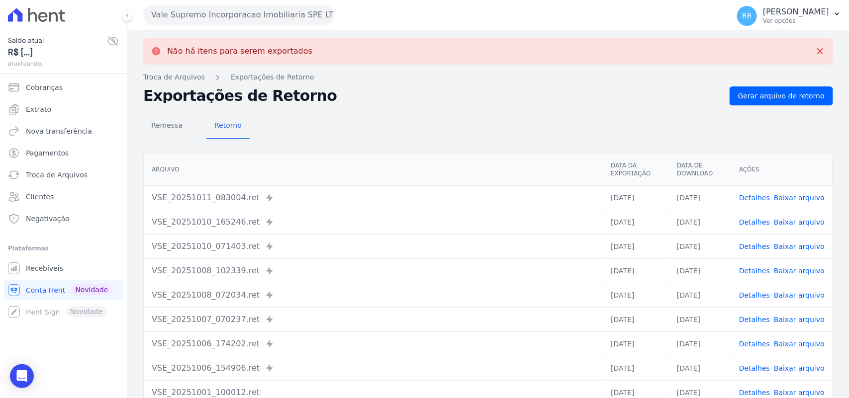
click at [235, 22] on button "Vale Supremo Incorporacao Imobiliaria SPE LTDA" at bounding box center [238, 15] width 191 height 20
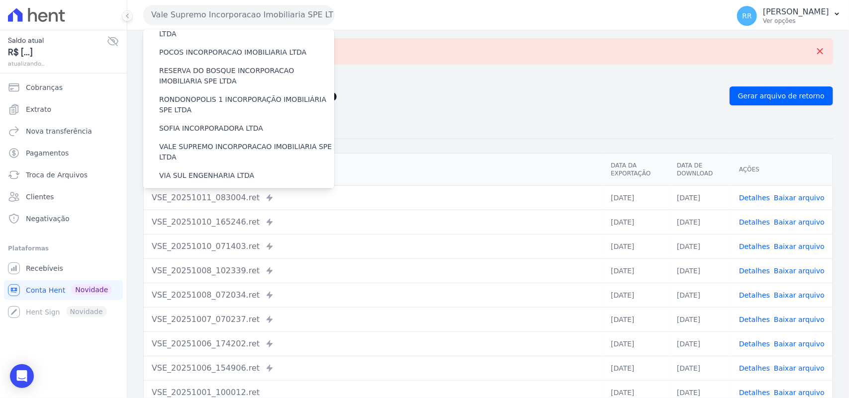
scroll to position [454, 0]
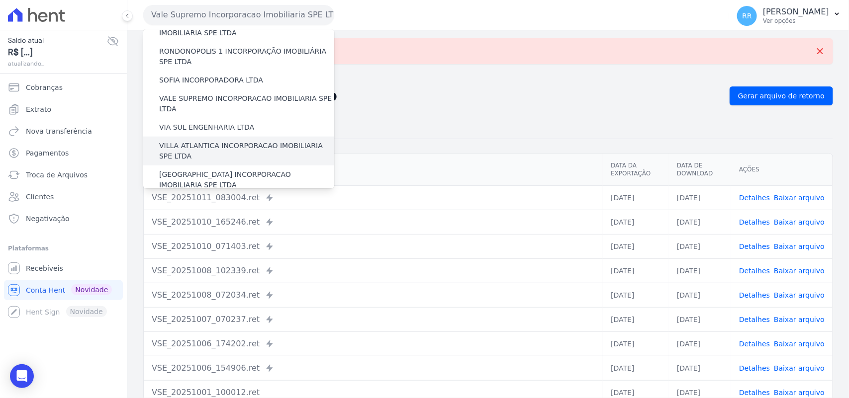
click at [197, 137] on div "VILLA ATLANTICA INCORPORACAO IMOBILIARIA SPE LTDA" at bounding box center [238, 151] width 191 height 29
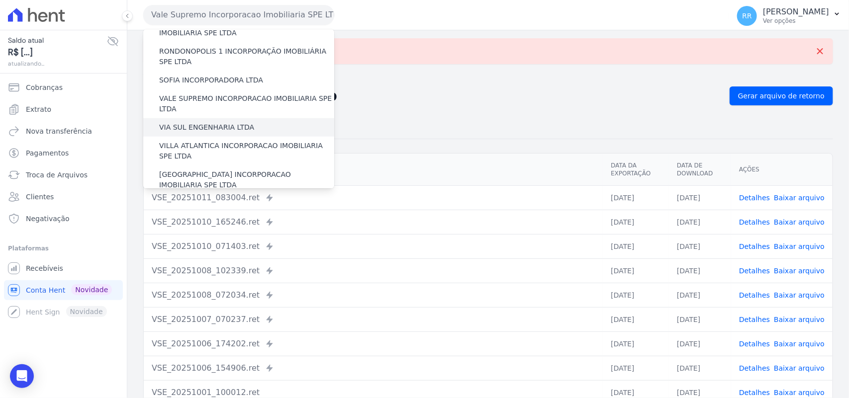
click at [197, 122] on label "VIA SUL ENGENHARIA LTDA" at bounding box center [206, 127] width 95 height 10
click at [0, 0] on input "VIA SUL ENGENHARIA LTDA" at bounding box center [0, 0] width 0 height 0
click at [200, 122] on label "VIA SUL ENGENHARIA LTDA" at bounding box center [206, 127] width 95 height 10
click at [0, 0] on input "VIA SUL ENGENHARIA LTDA" at bounding box center [0, 0] width 0 height 0
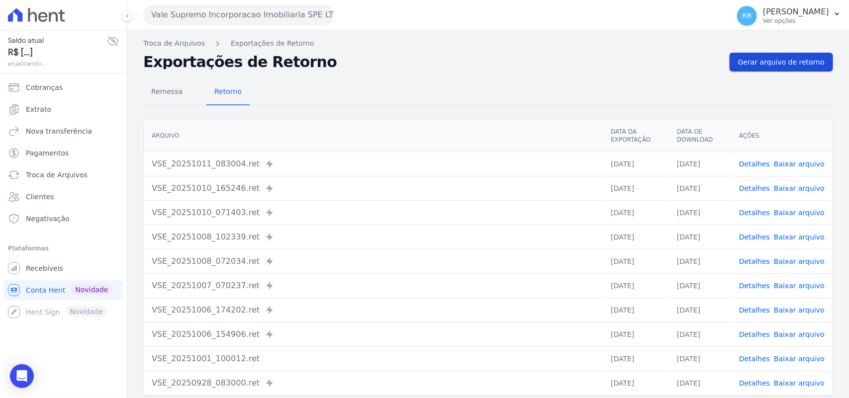
click at [761, 63] on span "Gerar arquivo de retorno" at bounding box center [781, 62] width 86 height 10
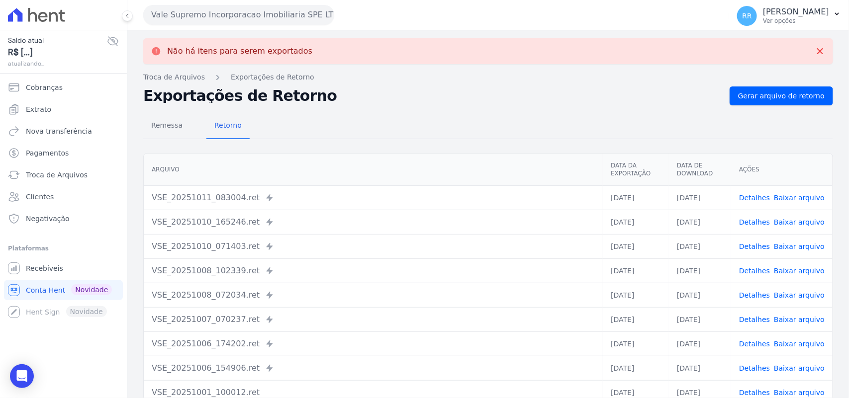
click at [191, 18] on button "Vale Supremo Incorporacao Imobiliaria SPE LTDA" at bounding box center [238, 15] width 191 height 20
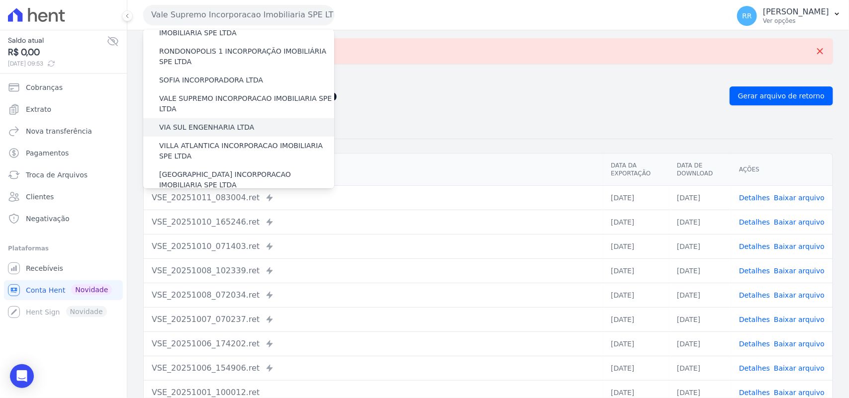
click at [202, 122] on label "VIA SUL ENGENHARIA LTDA" at bounding box center [206, 127] width 95 height 10
click at [0, 0] on input "VIA SUL ENGENHARIA LTDA" at bounding box center [0, 0] width 0 height 0
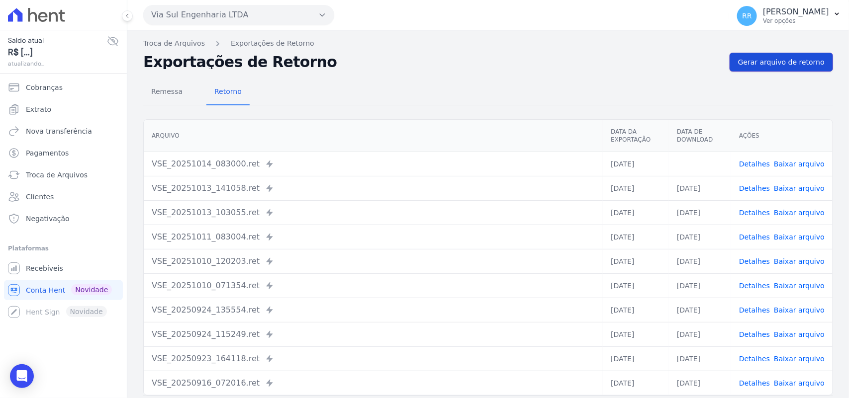
click at [796, 62] on span "Gerar arquivo de retorno" at bounding box center [781, 62] width 86 height 10
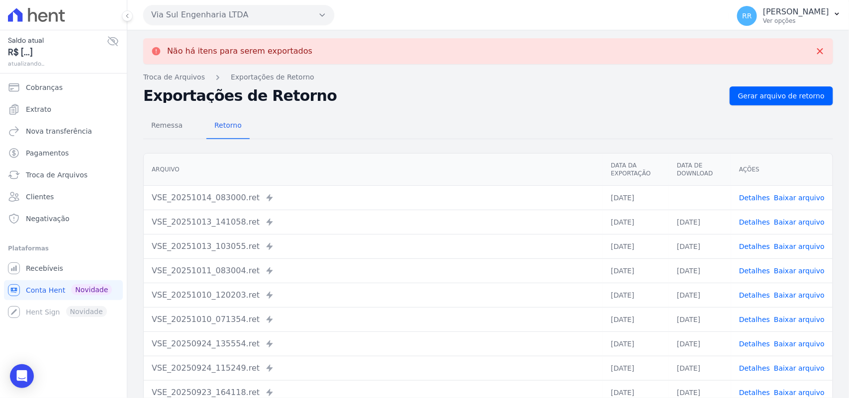
click at [810, 194] on link "Baixar arquivo" at bounding box center [798, 198] width 51 height 8
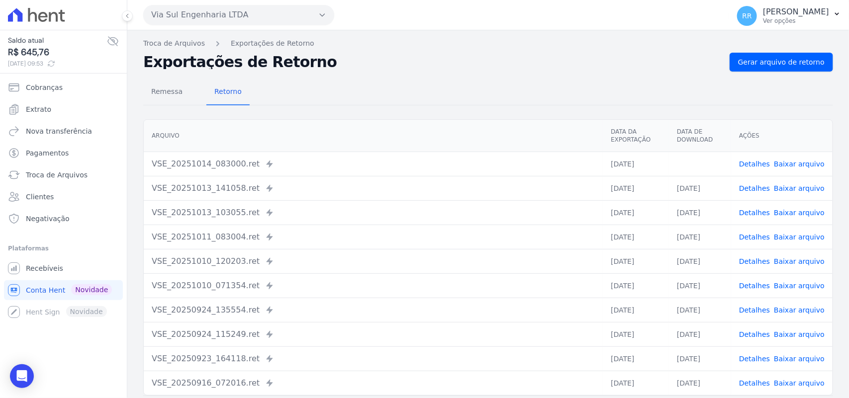
click at [459, 36] on div "Não há itens para serem exportados Troca de [GEOGRAPHIC_DATA] Exportações de Re…" at bounding box center [487, 234] width 721 height 409
click at [207, 20] on button "Via Sul Engenharia LTDA" at bounding box center [238, 15] width 191 height 20
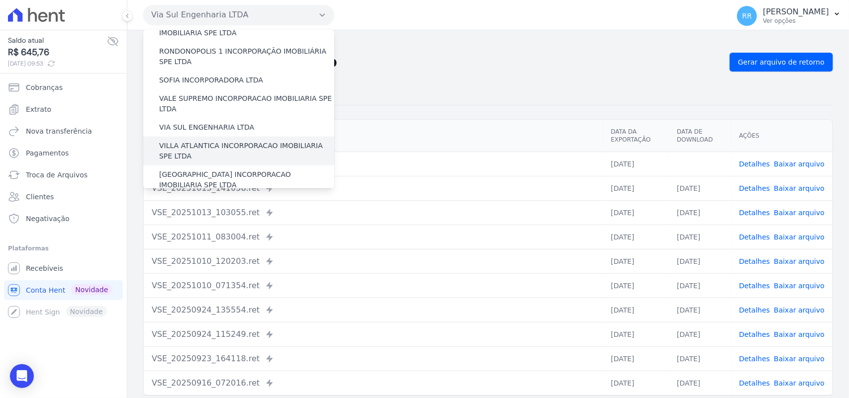
click at [232, 141] on label "VILLA ATLANTICA INCORPORACAO IMOBILIARIA SPE LTDA" at bounding box center [246, 151] width 175 height 21
click at [0, 0] on input "VILLA ATLANTICA INCORPORACAO IMOBILIARIA SPE LTDA" at bounding box center [0, 0] width 0 height 0
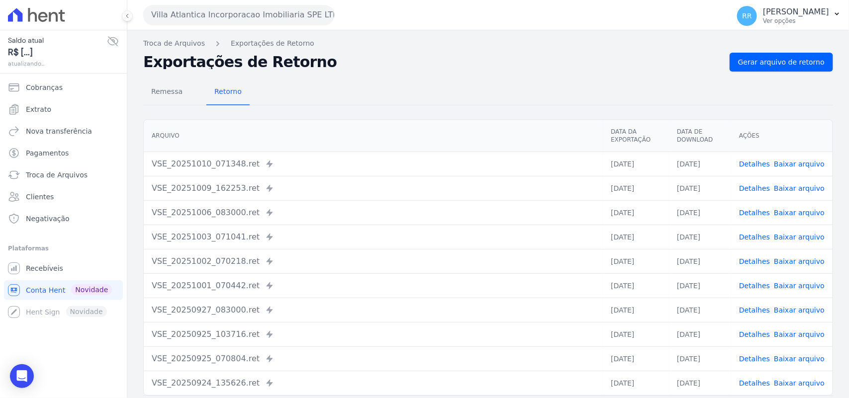
click at [816, 41] on nav "Troca de Arquivos Exportações de Retorno" at bounding box center [487, 43] width 689 height 10
click at [808, 58] on span "Gerar arquivo de retorno" at bounding box center [781, 62] width 86 height 10
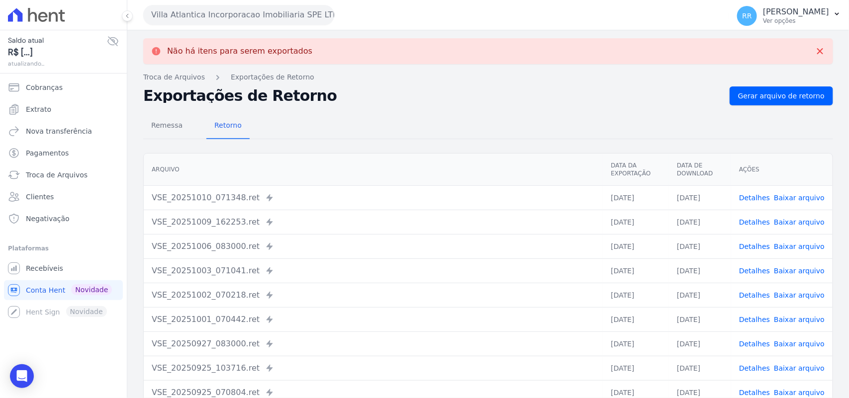
click at [215, 23] on button "Villa Atlantica Incorporacao Imobiliaria SPE LTDA" at bounding box center [238, 15] width 191 height 20
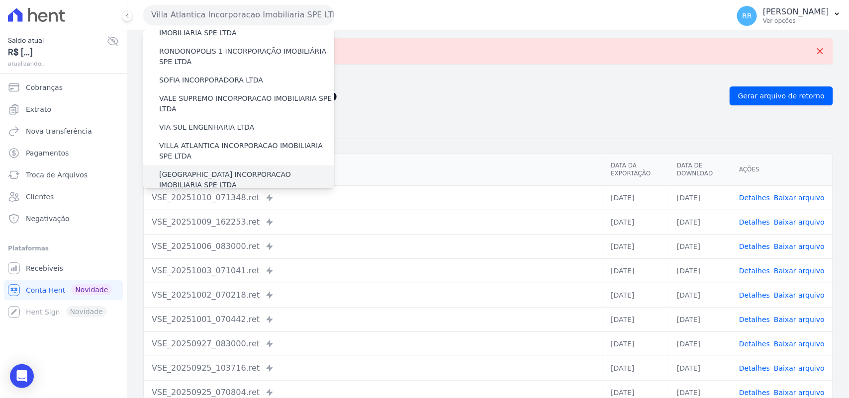
click at [216, 170] on label "[GEOGRAPHIC_DATA] INCORPORACAO IMOBILIARIA SPE LTDA" at bounding box center [246, 180] width 175 height 21
click at [0, 0] on input "[GEOGRAPHIC_DATA] INCORPORACAO IMOBILIARIA SPE LTDA" at bounding box center [0, 0] width 0 height 0
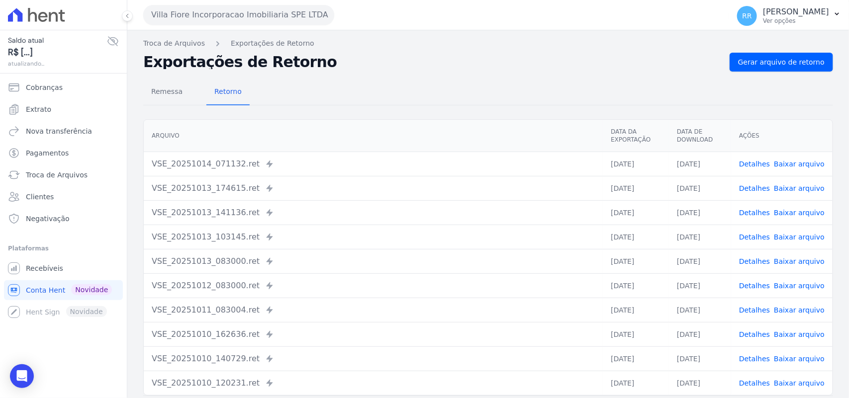
click at [774, 73] on div "Remessa Retorno [GEOGRAPHIC_DATA] Data da Exportação Data de Download Ações VSE…" at bounding box center [487, 251] width 689 height 359
click at [776, 66] on span "Gerar arquivo de retorno" at bounding box center [781, 62] width 86 height 10
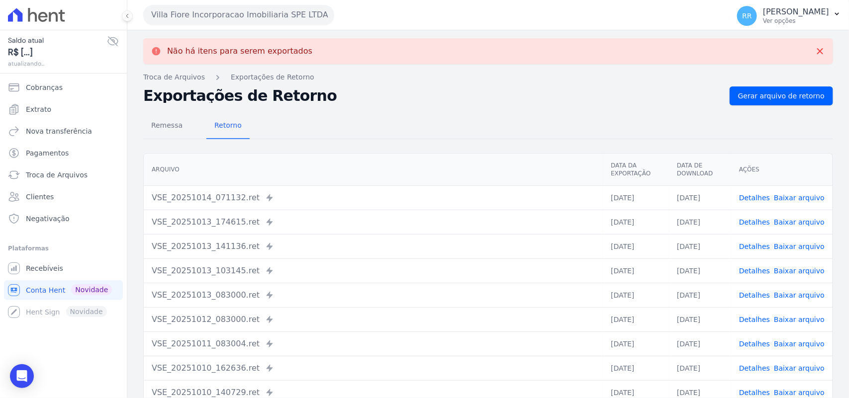
click at [204, 20] on button "Villa Fiore Incorporacao Imobiliaria SPE LTDA" at bounding box center [238, 15] width 191 height 20
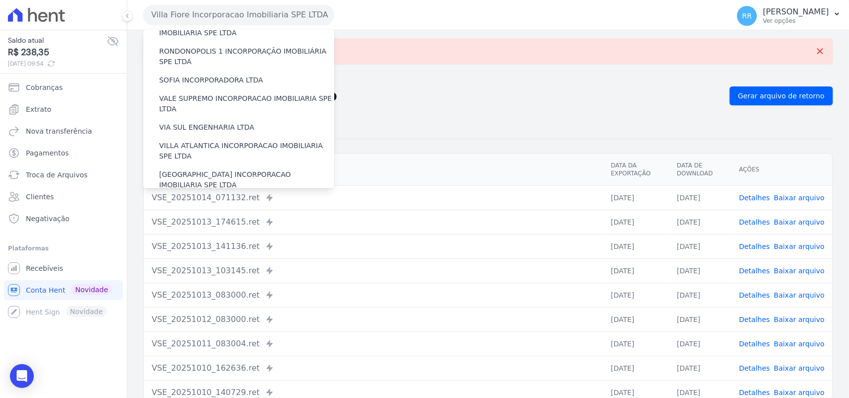
click at [196, 198] on label "VILLA TROPICAL INCORPORAÇÃO IMOBILIÁRIA SPE LTDA" at bounding box center [246, 208] width 175 height 21
click at [0, 0] on input "VILLA TROPICAL INCORPORAÇÃO IMOBILIÁRIA SPE LTDA" at bounding box center [0, 0] width 0 height 0
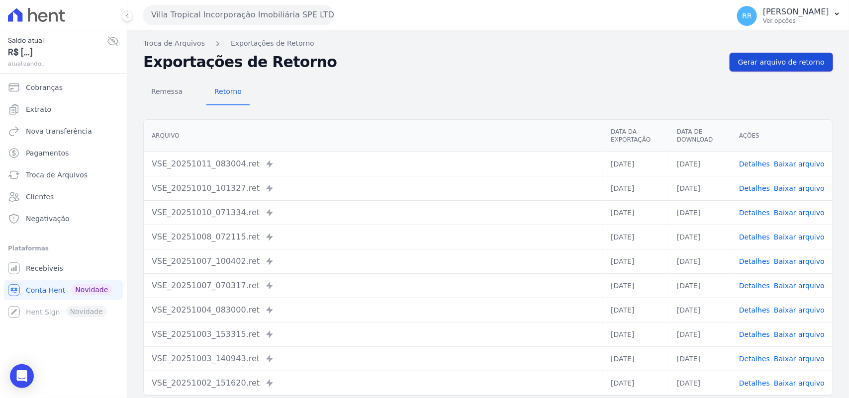
click at [784, 65] on span "Gerar arquivo de retorno" at bounding box center [781, 62] width 86 height 10
click at [167, 7] on button "Villa Tropical Incorporação Imobiliária SPE LTDA" at bounding box center [238, 15] width 191 height 20
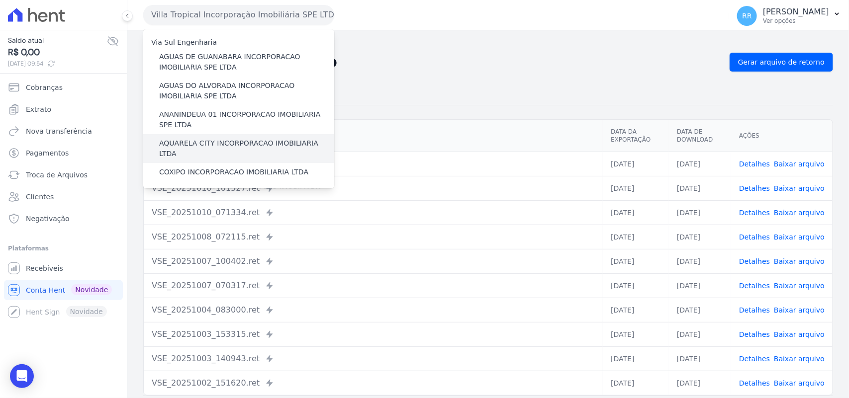
click at [199, 146] on label "AQUARELA CITY INCORPORACAO IMOBILIARIA LTDA" at bounding box center [246, 148] width 175 height 21
click at [0, 0] on input "AQUARELA CITY INCORPORACAO IMOBILIARIA LTDA" at bounding box center [0, 0] width 0 height 0
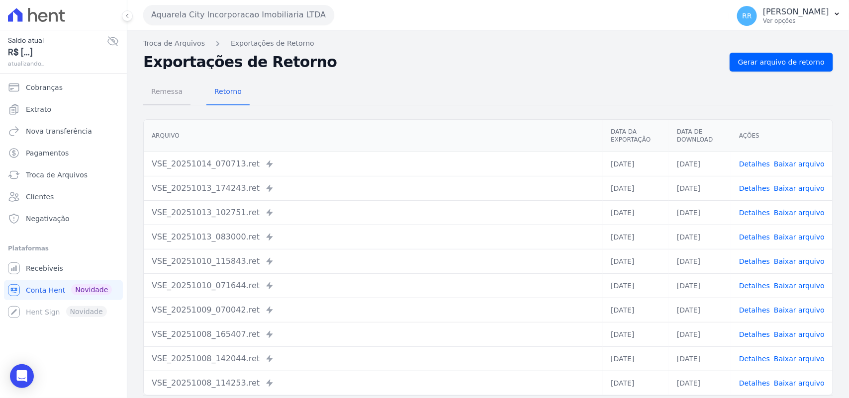
click at [183, 95] on span "Remessa" at bounding box center [166, 92] width 43 height 20
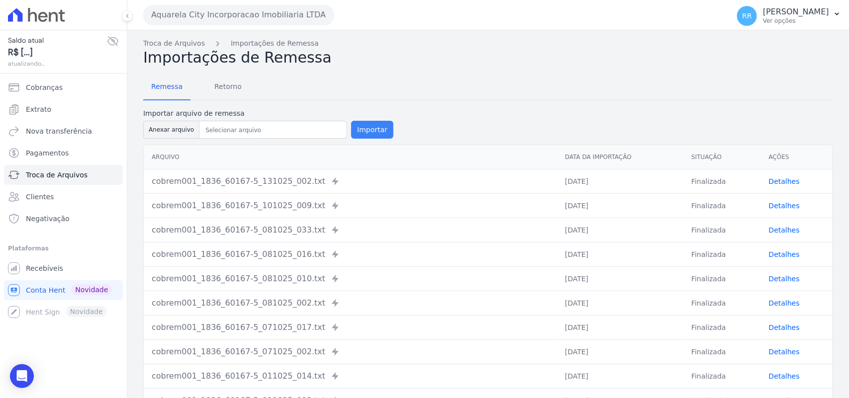
click at [354, 133] on button "Importar" at bounding box center [372, 130] width 42 height 18
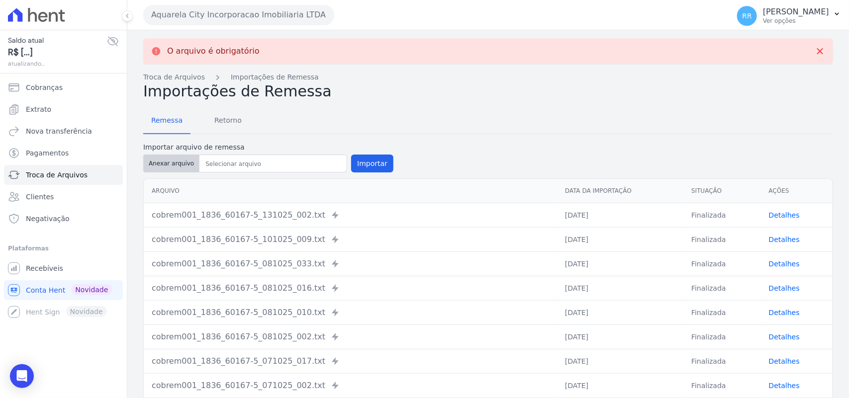
click at [178, 158] on button "Anexar arquivo" at bounding box center [171, 164] width 56 height 18
type input "cobrem001_1836_60167-5_141025_003.TXT"
click at [351, 135] on div "Remessa Retorno Importar arquivo de remessa Anexar arquivo Importar [GEOGRAPHIC…" at bounding box center [487, 291] width 689 height 382
click at [358, 164] on button "Importar" at bounding box center [372, 164] width 42 height 18
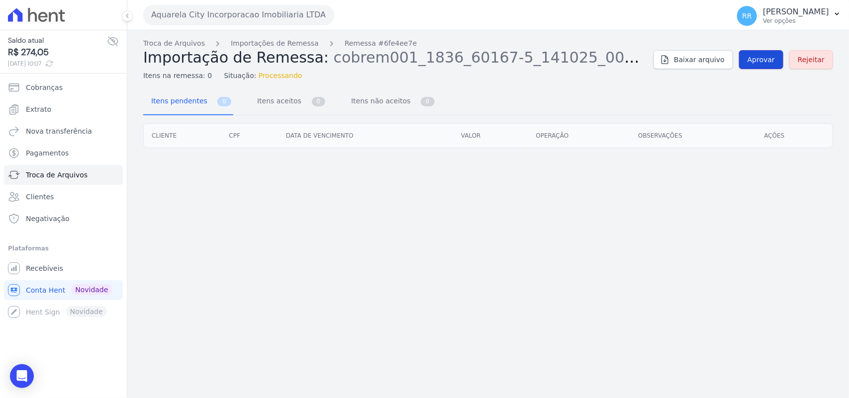
click at [760, 58] on span "Aprovar" at bounding box center [760, 60] width 27 height 10
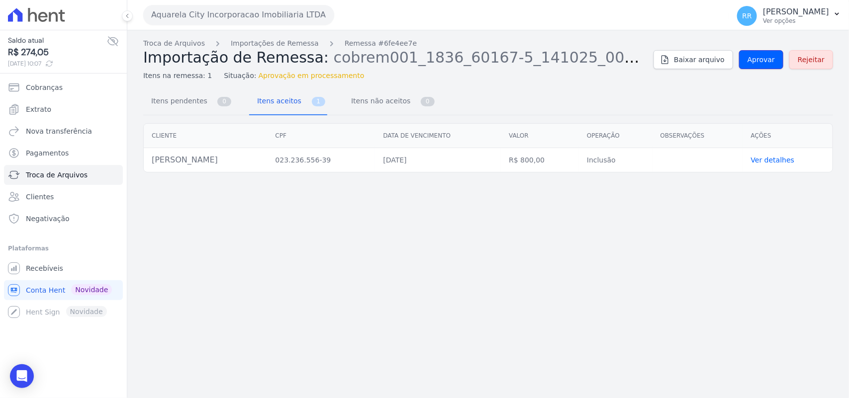
click at [757, 58] on span "Aprovar" at bounding box center [760, 60] width 27 height 10
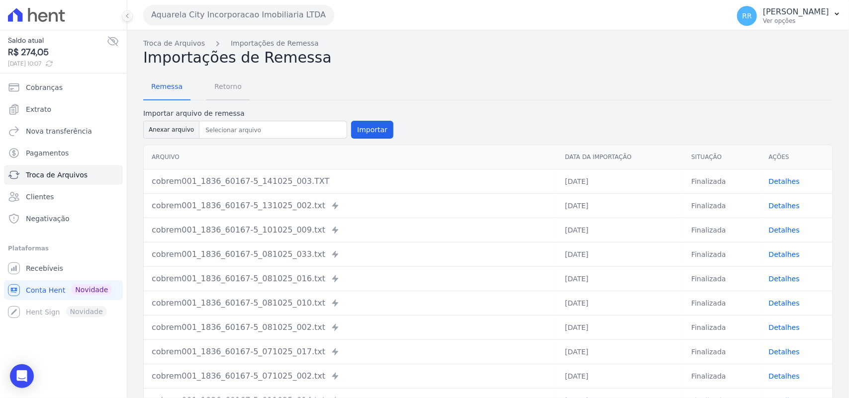
click at [224, 86] on span "Retorno" at bounding box center [227, 87] width 39 height 20
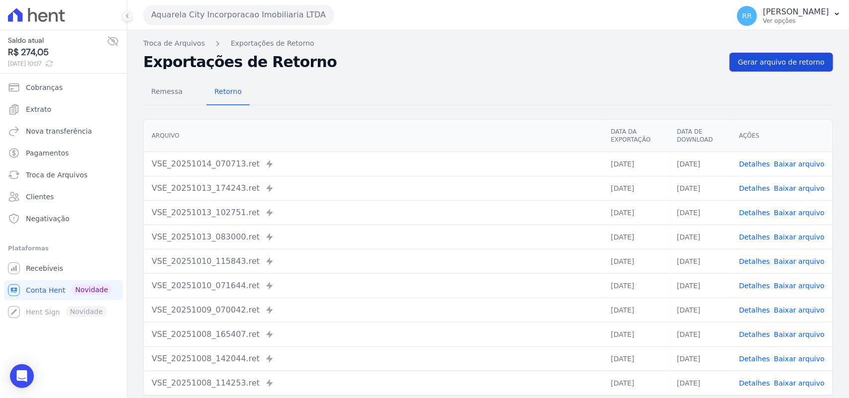
click at [797, 70] on link "Gerar arquivo de retorno" at bounding box center [780, 62] width 103 height 19
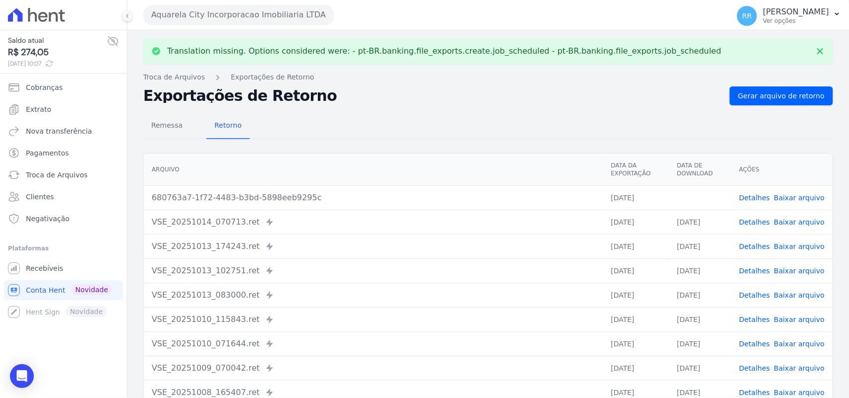
click at [793, 194] on link "Baixar arquivo" at bounding box center [798, 198] width 51 height 8
